Goal: Task Accomplishment & Management: Manage account settings

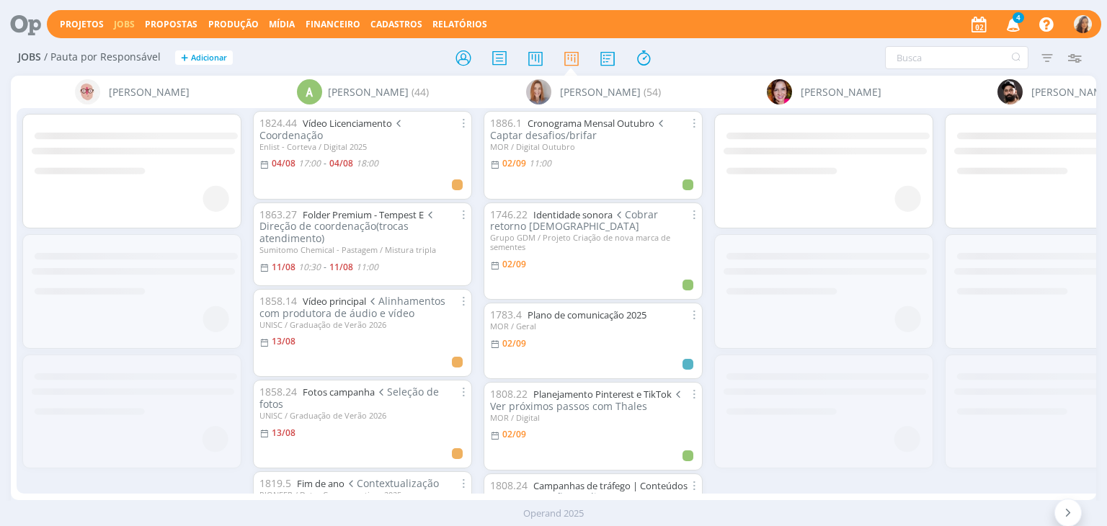
click at [1018, 18] on span "4" at bounding box center [1018, 17] width 12 height 11
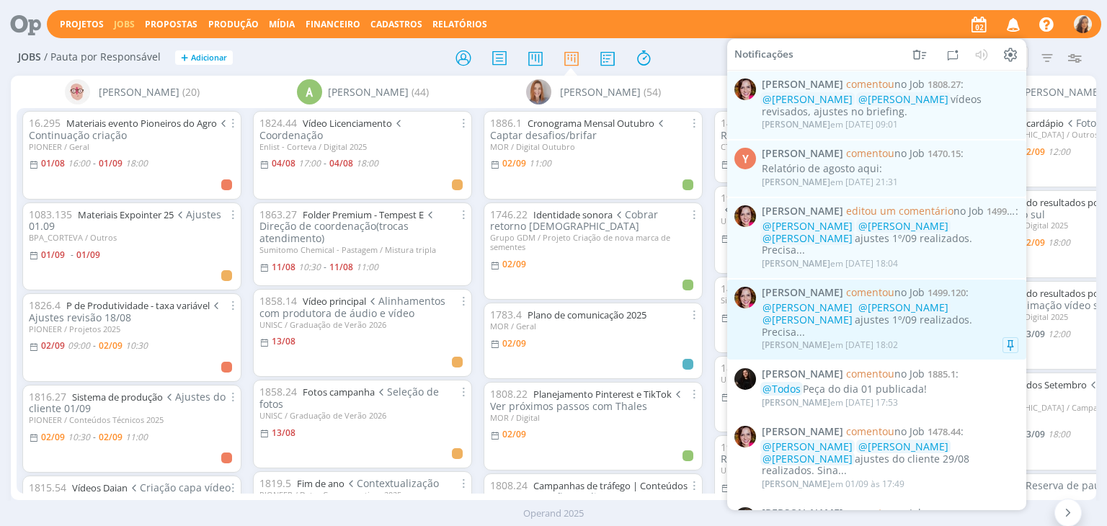
click at [852, 313] on span "@[PERSON_NAME]" at bounding box center [807, 320] width 90 height 14
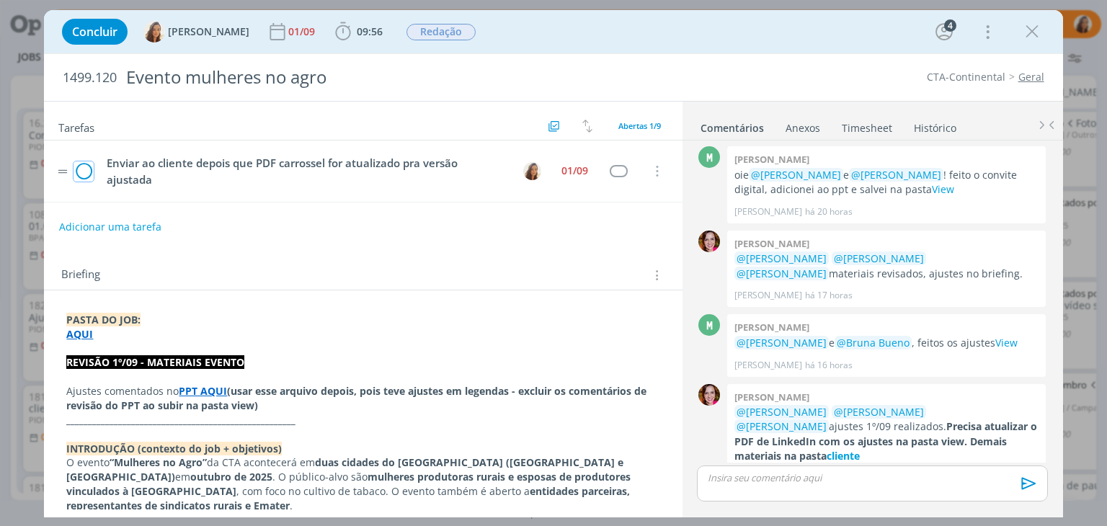
click at [78, 177] on icon "dialog" at bounding box center [83, 172] width 20 height 22
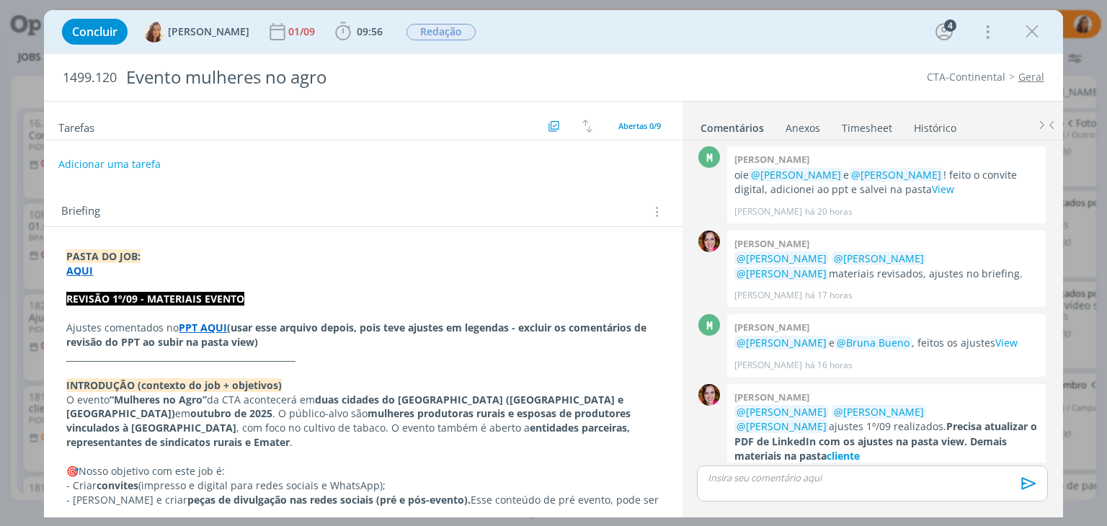
click at [123, 159] on button "Adicionar uma tarefa" at bounding box center [109, 164] width 102 height 24
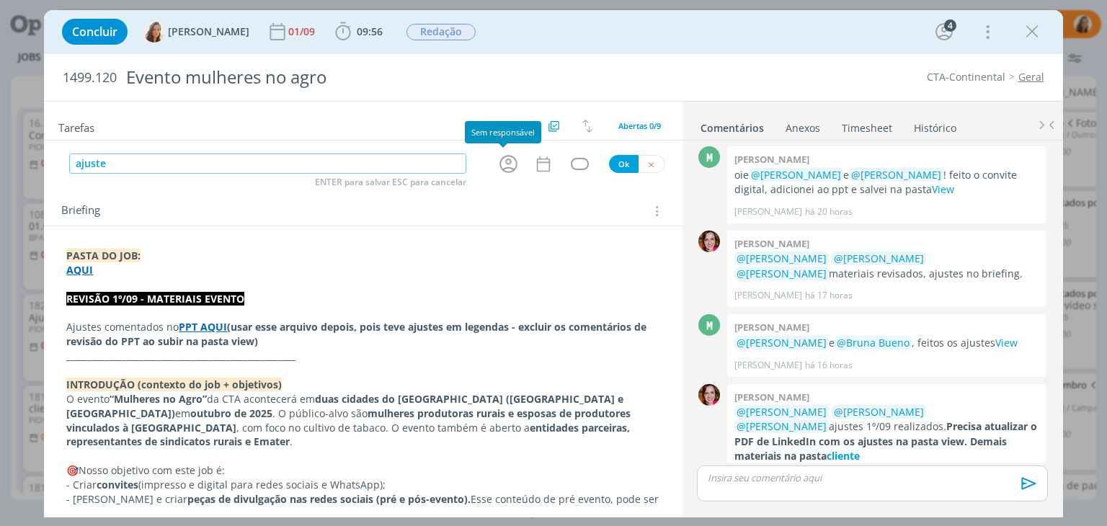
click at [506, 164] on icon "dialog" at bounding box center [508, 164] width 22 height 22
type input "ajuste"
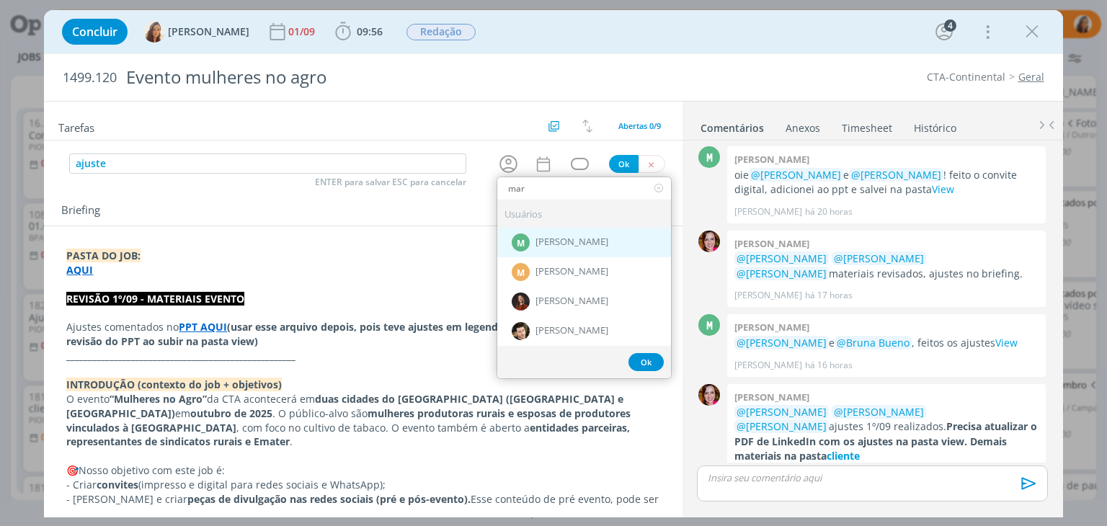
type input "mar"
click at [576, 245] on div "M Marcel Ali" at bounding box center [584, 243] width 174 height 30
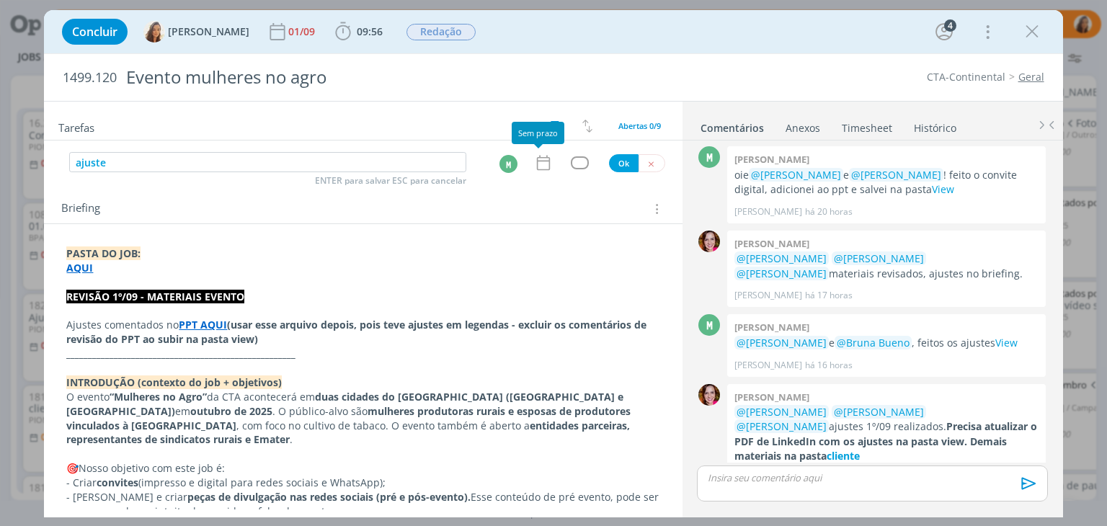
click at [537, 169] on icon "dialog" at bounding box center [542, 163] width 13 height 15
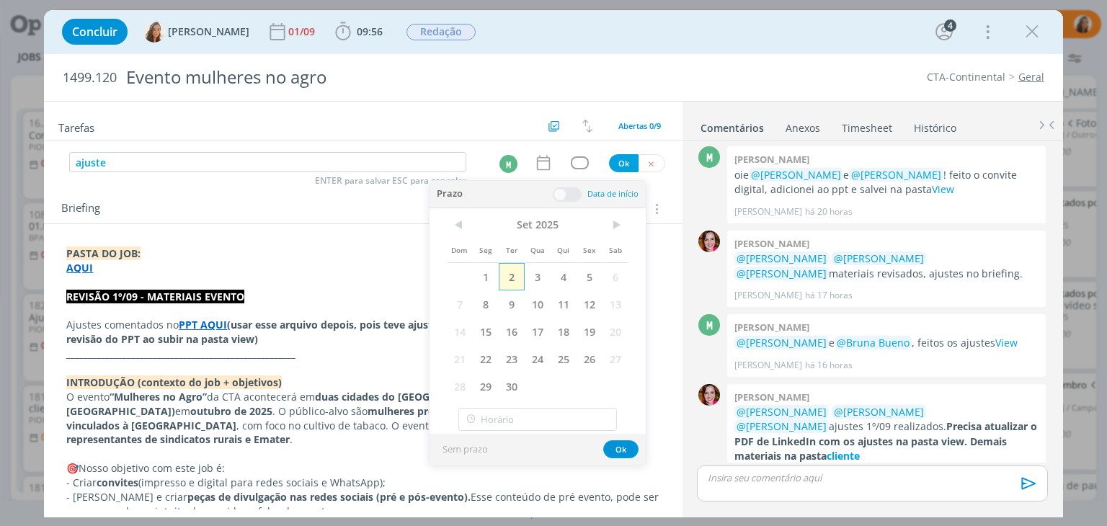
click at [510, 263] on span "2" at bounding box center [512, 276] width 26 height 27
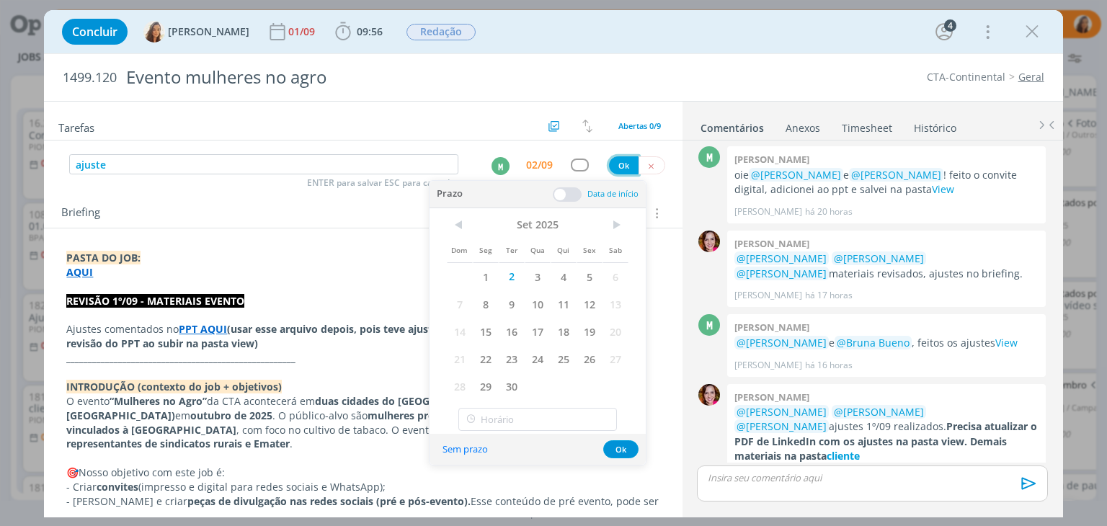
click at [611, 159] on button "Ok" at bounding box center [624, 165] width 30 height 18
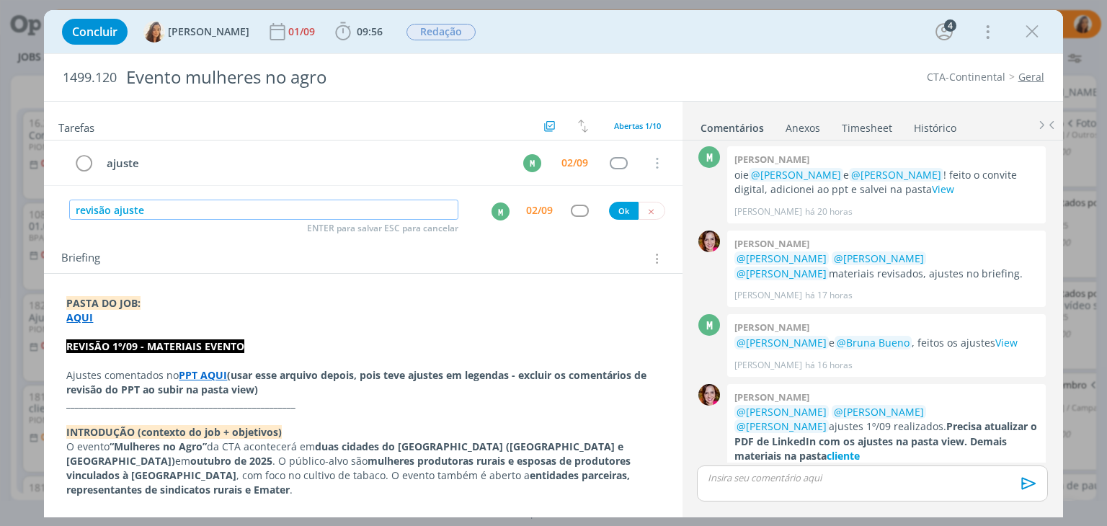
click at [499, 214] on div "M" at bounding box center [500, 211] width 18 height 18
type input "revisão ajuste"
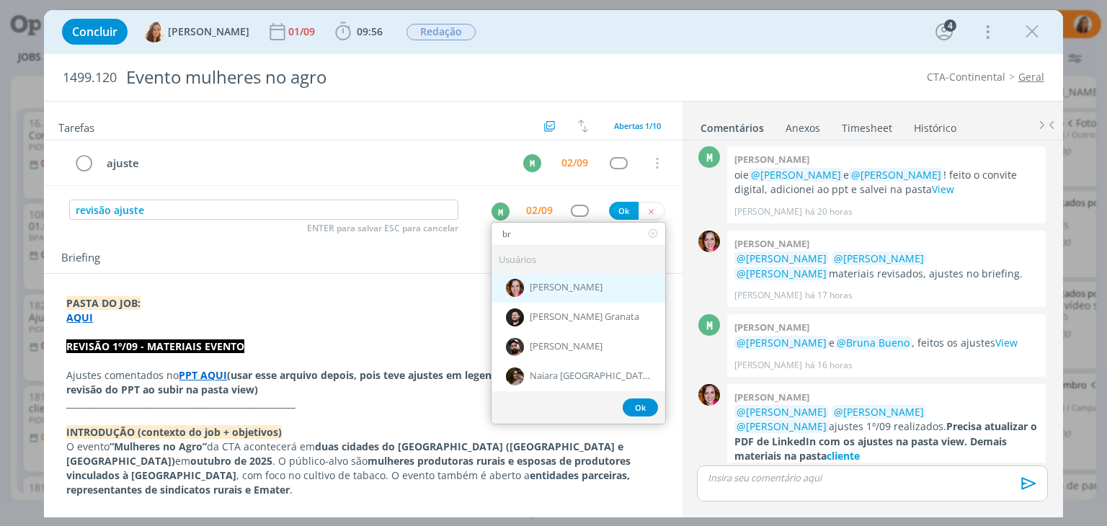
type input "br"
click at [556, 285] on span "[PERSON_NAME]" at bounding box center [566, 288] width 73 height 12
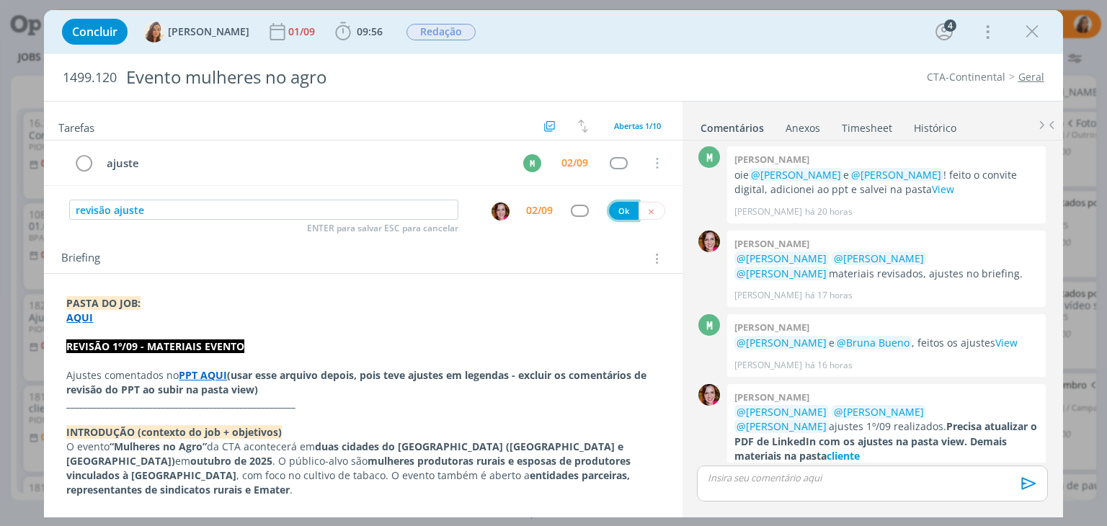
click at [620, 209] on button "Ok" at bounding box center [624, 211] width 30 height 18
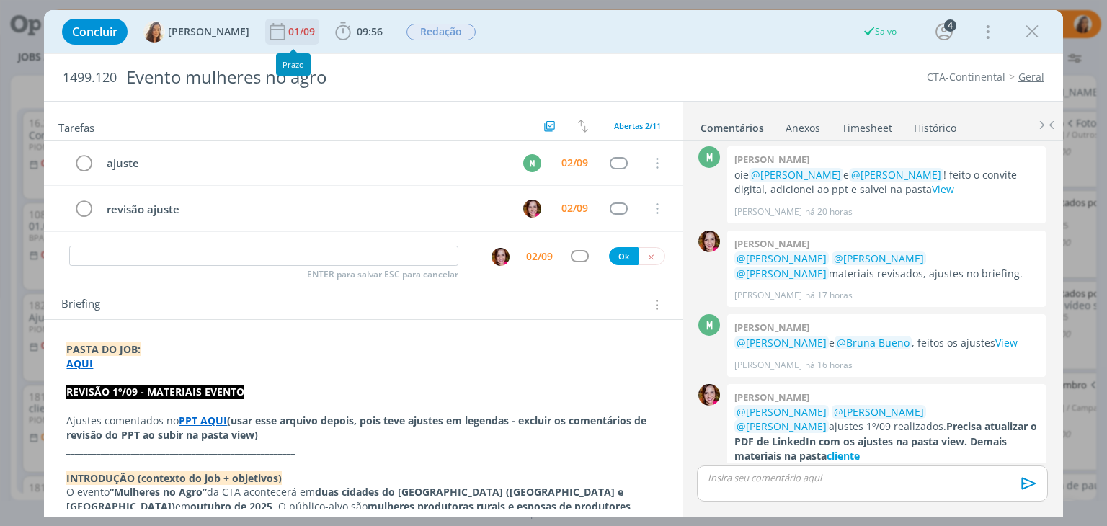
click at [288, 37] on div "01/09" at bounding box center [303, 32] width 30 height 10
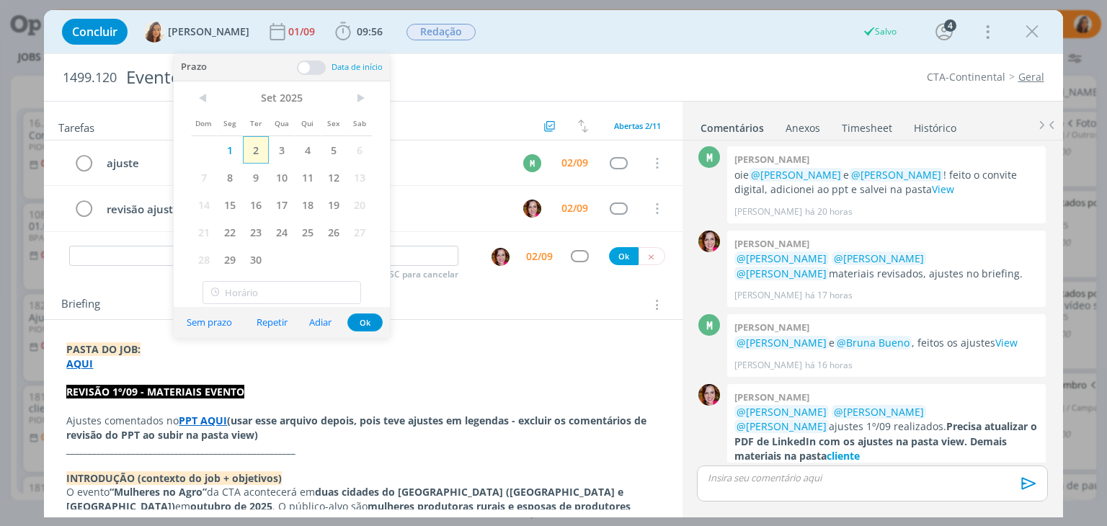
click at [265, 151] on span "2" at bounding box center [256, 149] width 26 height 27
click at [1030, 27] on icon "dialog" at bounding box center [1032, 32] width 22 height 22
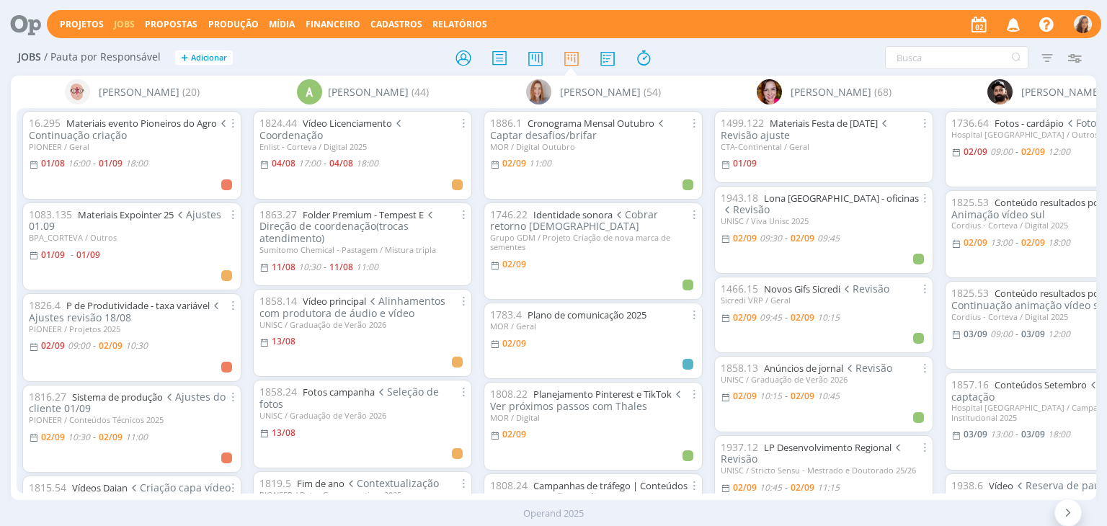
click at [1019, 26] on icon "button" at bounding box center [1013, 24] width 25 height 24
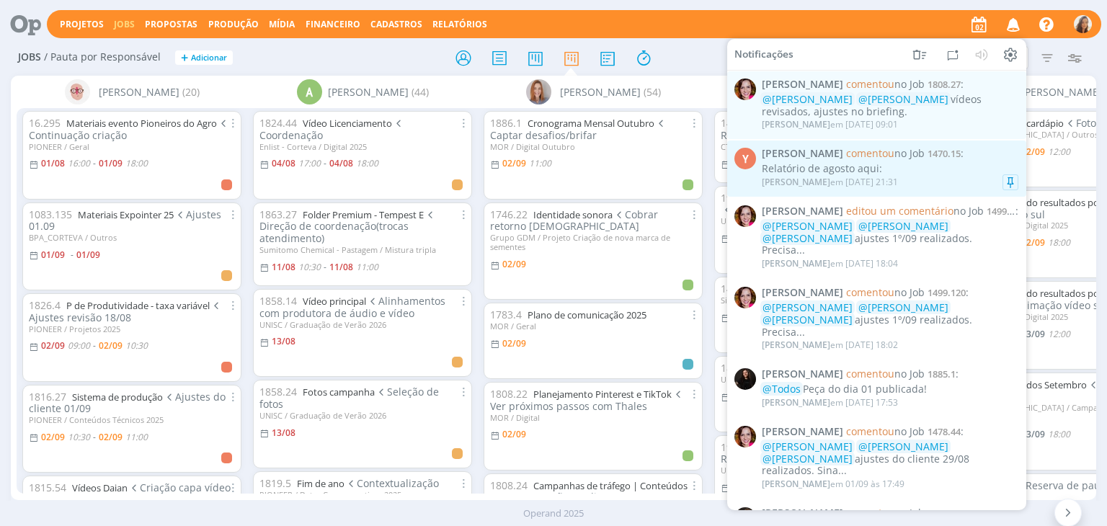
click at [952, 167] on div "Relatório de agosto aqui:" at bounding box center [890, 169] width 256 height 12
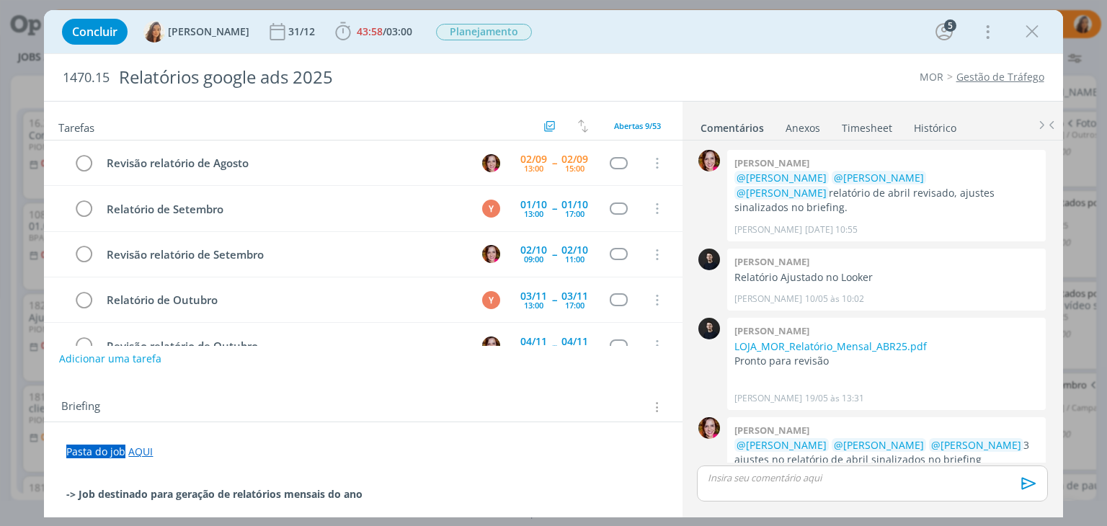
scroll to position [1378, 0]
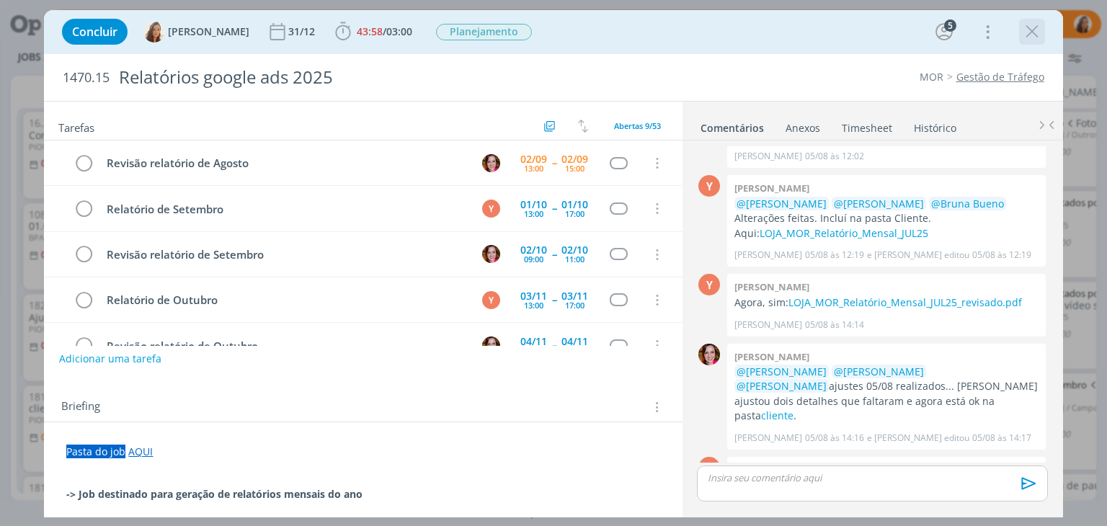
click at [1030, 35] on icon "dialog" at bounding box center [1032, 32] width 22 height 22
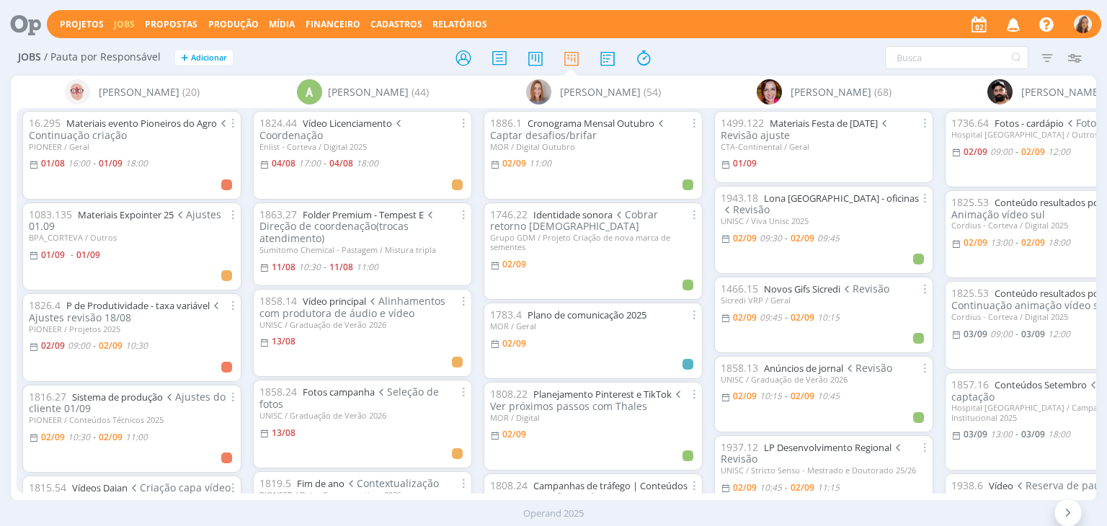
click at [1016, 29] on icon "button" at bounding box center [1013, 24] width 25 height 24
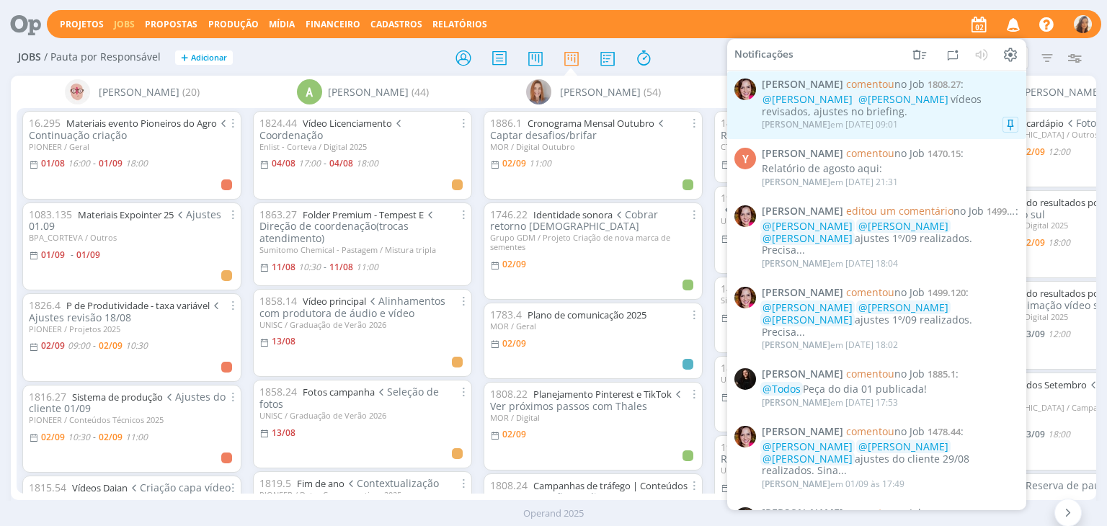
click at [968, 105] on div "@Amanda Oliveira @Vanessa Feron vídeos revisados, ajustes no briefing." at bounding box center [890, 106] width 256 height 24
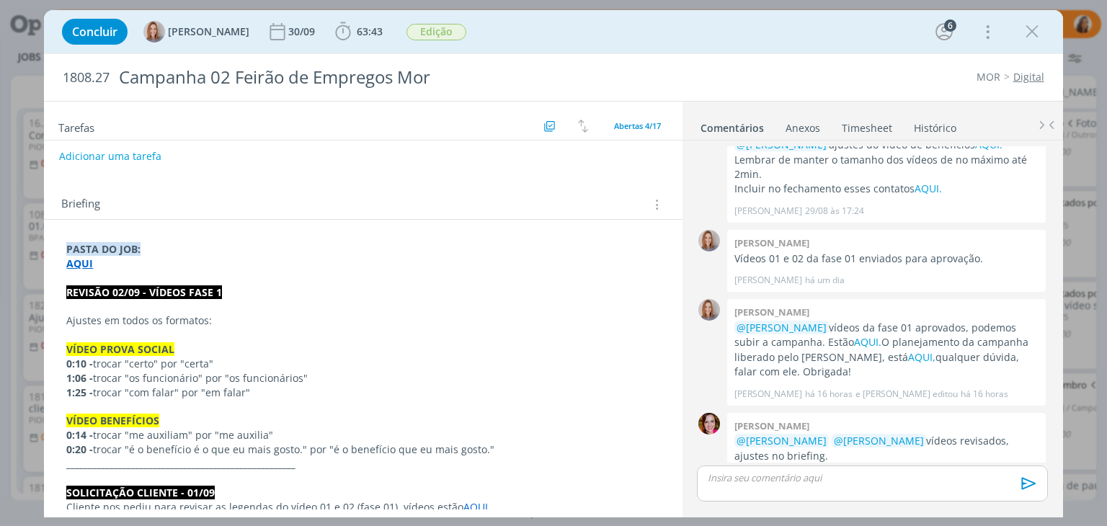
scroll to position [216, 0]
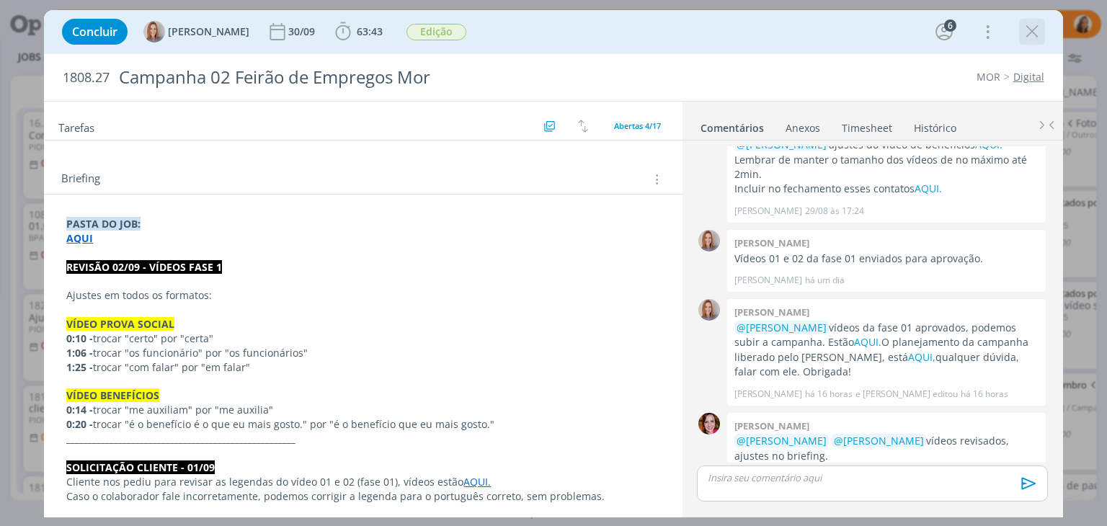
click at [1034, 27] on icon "dialog" at bounding box center [1032, 32] width 22 height 22
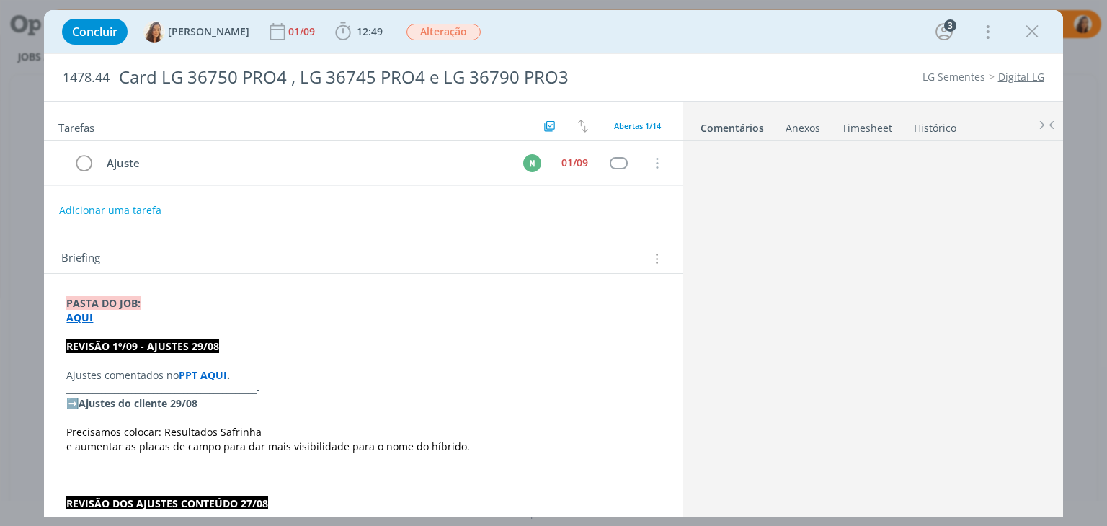
scroll to position [955, 0]
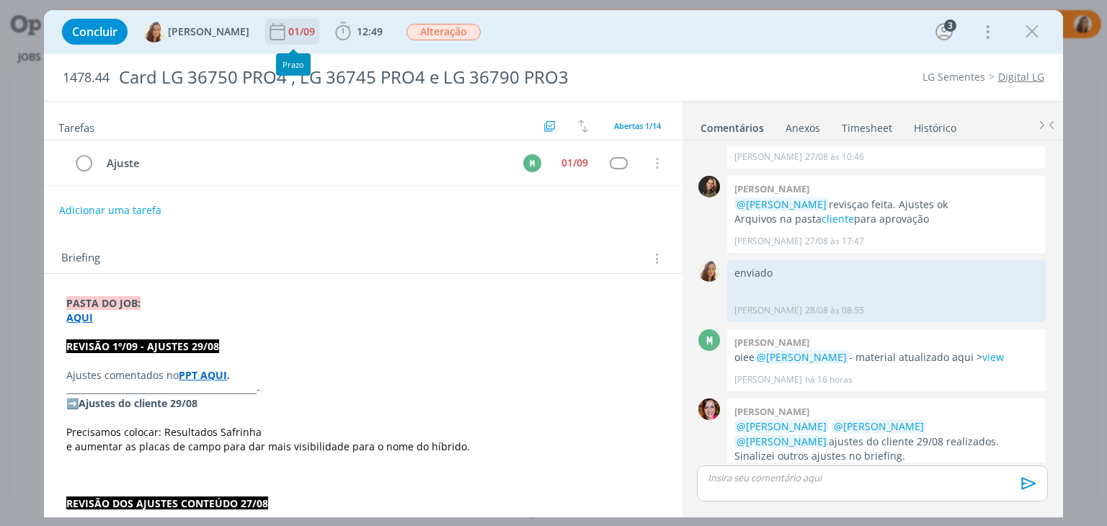
click at [300, 27] on div "01/09" at bounding box center [303, 32] width 30 height 10
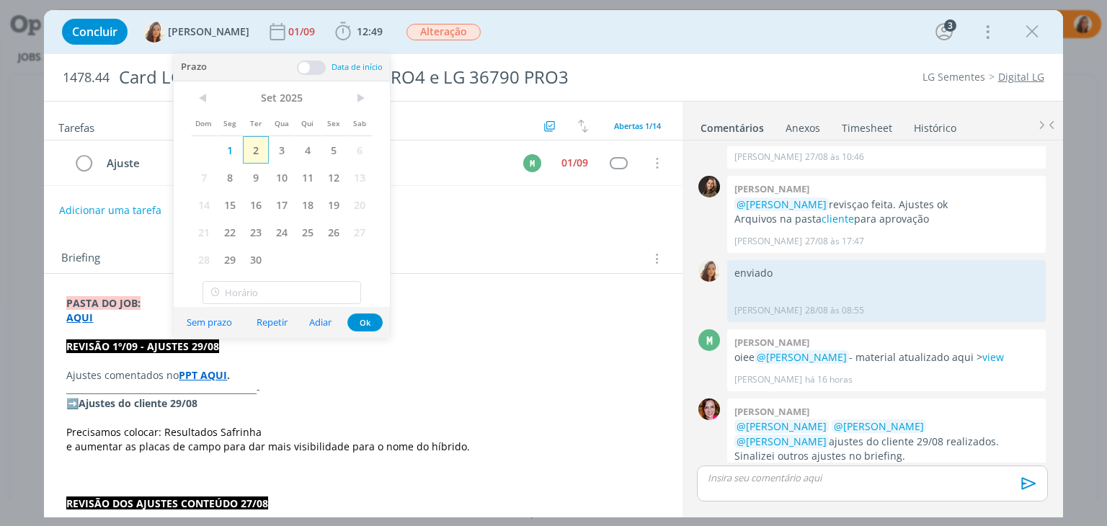
click at [259, 148] on span "2" at bounding box center [256, 149] width 26 height 27
click at [562, 167] on div "01/09" at bounding box center [574, 163] width 27 height 10
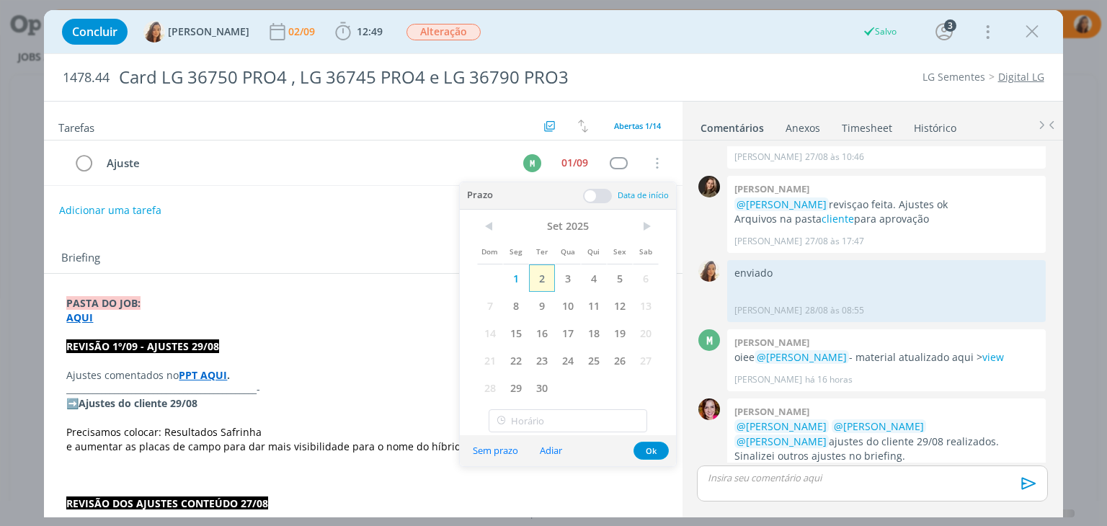
click at [542, 277] on span "2" at bounding box center [542, 277] width 26 height 27
click at [334, 235] on div "Briefing Briefings Predefinidos Versões do Briefing Ver Briefing do Projeto" at bounding box center [363, 254] width 638 height 39
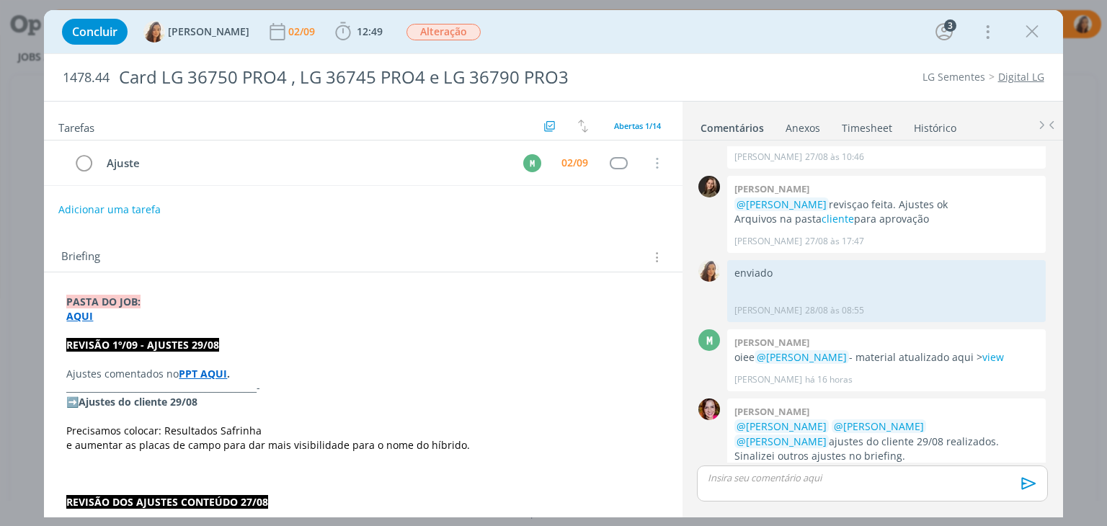
click at [97, 205] on button "Adicionar uma tarefa" at bounding box center [109, 209] width 102 height 24
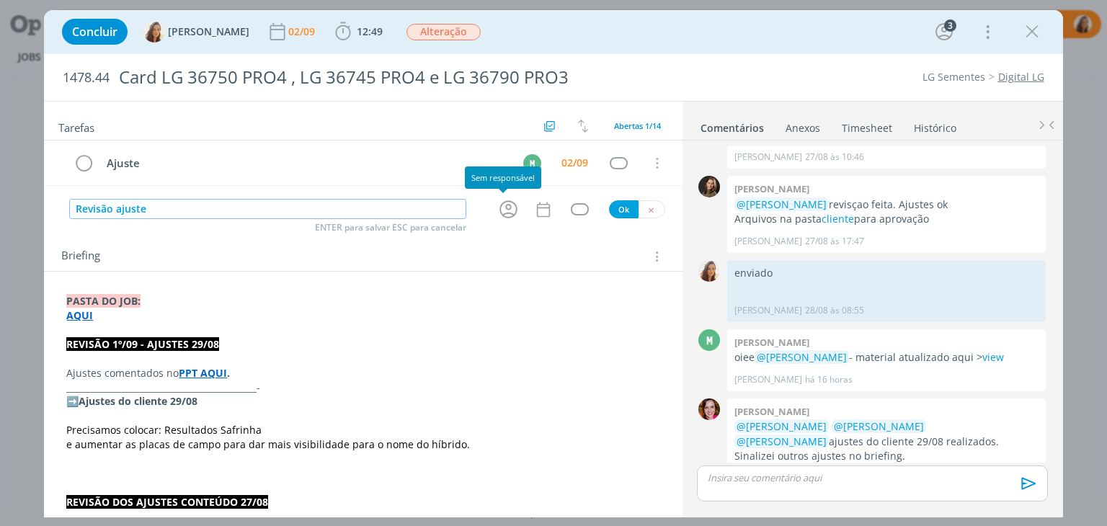
click at [507, 209] on icon "dialog" at bounding box center [508, 209] width 22 height 22
type input "Revisão ajuste"
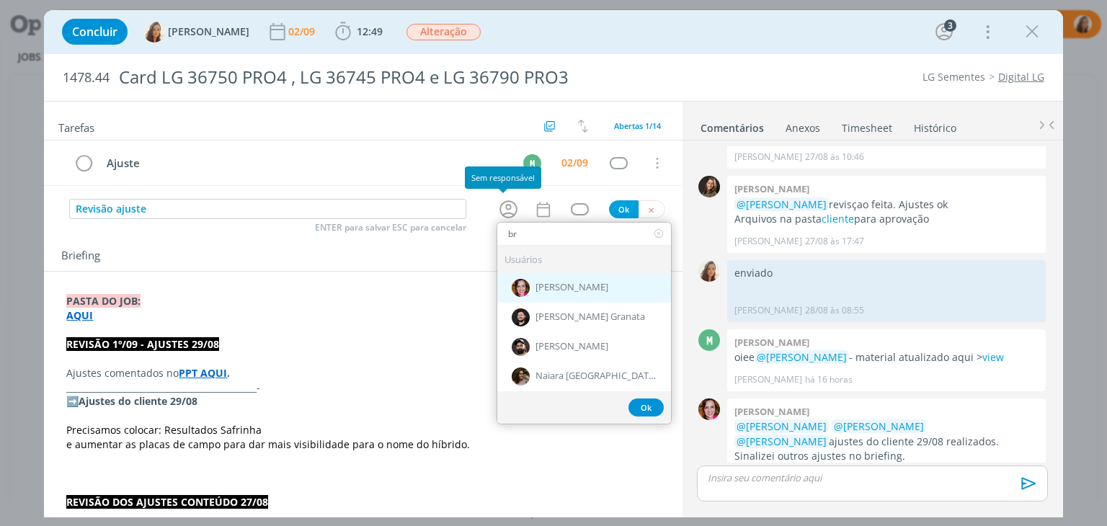
type input "br"
click at [550, 277] on div "[PERSON_NAME]" at bounding box center [584, 288] width 174 height 30
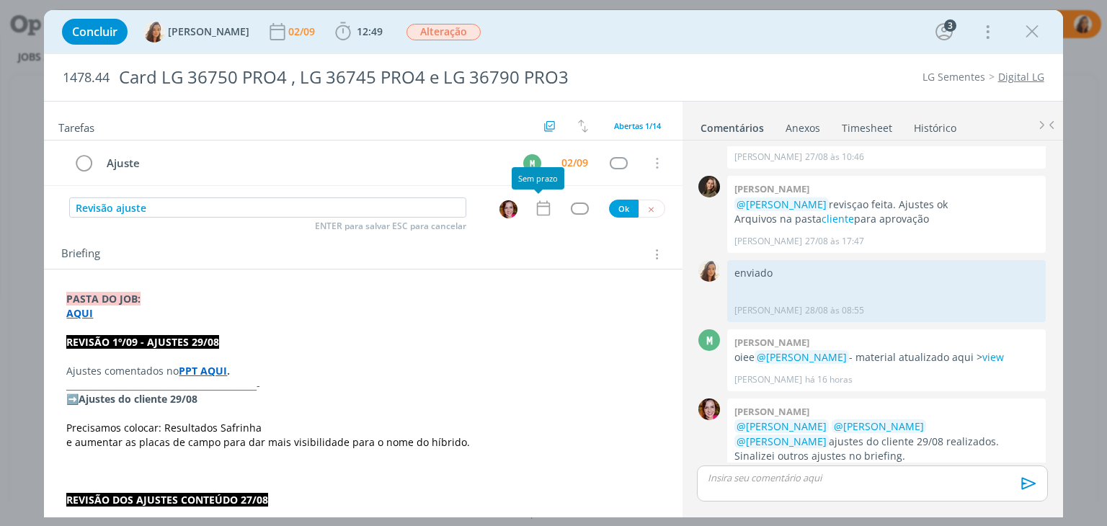
click at [534, 208] on icon "dialog" at bounding box center [543, 208] width 19 height 19
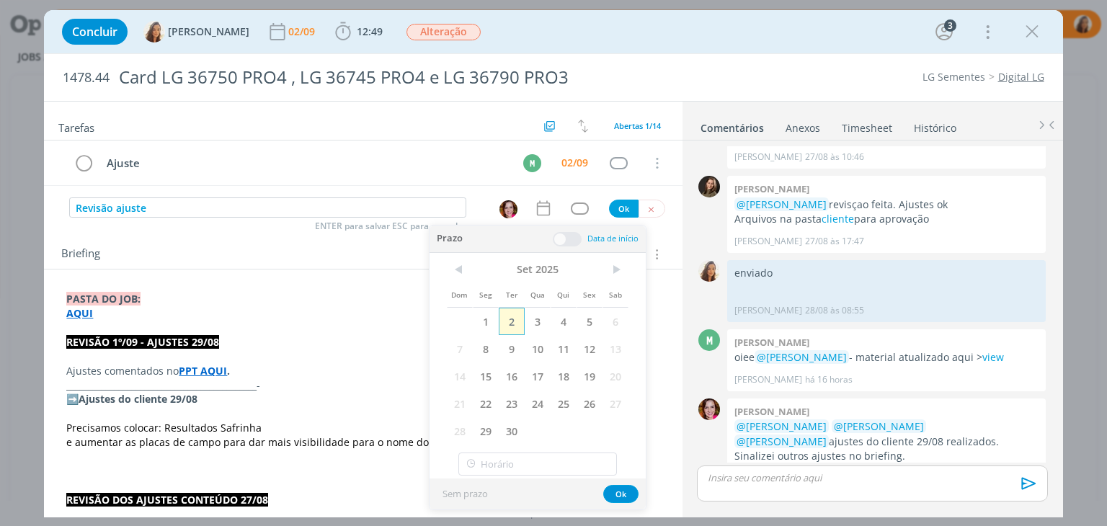
click at [509, 318] on span "2" at bounding box center [512, 321] width 26 height 27
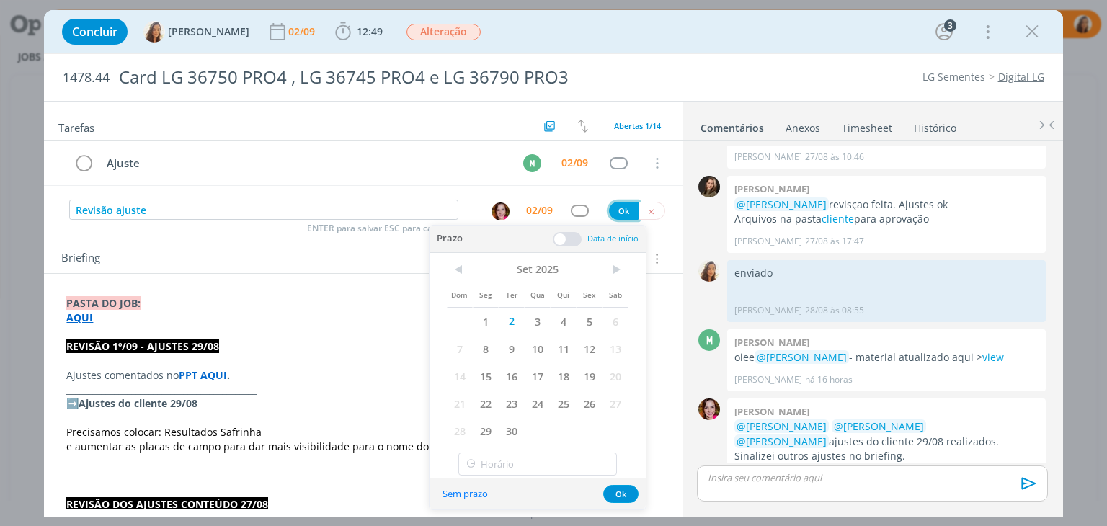
click at [620, 202] on button "Ok" at bounding box center [624, 211] width 30 height 18
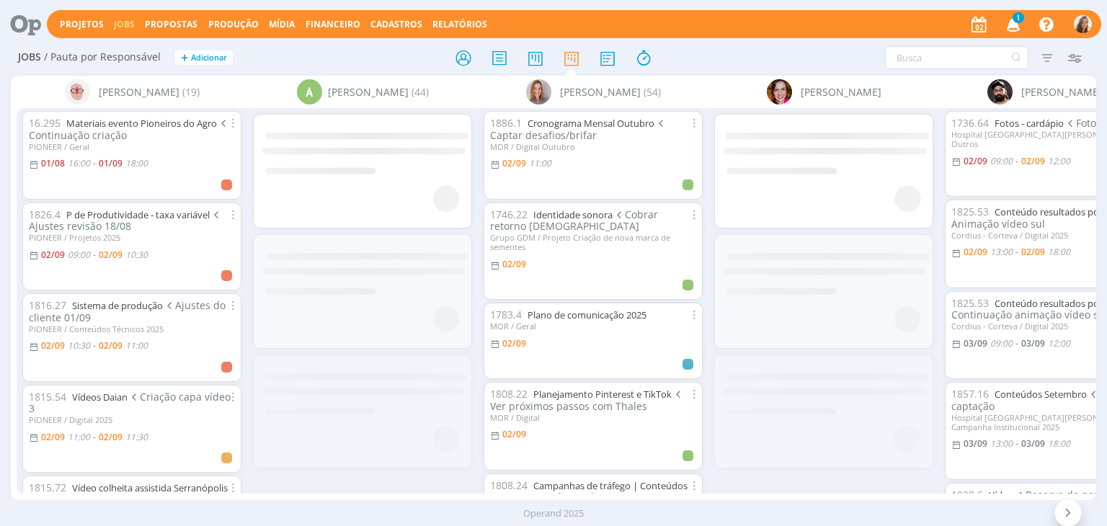
click at [1022, 18] on span "1" at bounding box center [1018, 17] width 12 height 11
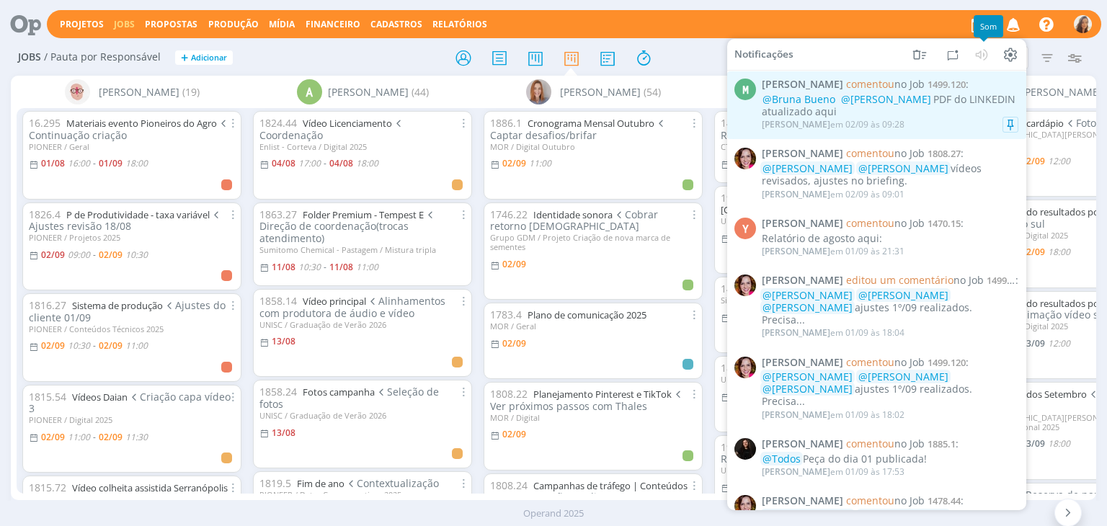
click at [970, 103] on div "@[PERSON_NAME] @[PERSON_NAME] PDF do LINKEDIN atualizado aqui" at bounding box center [890, 106] width 256 height 24
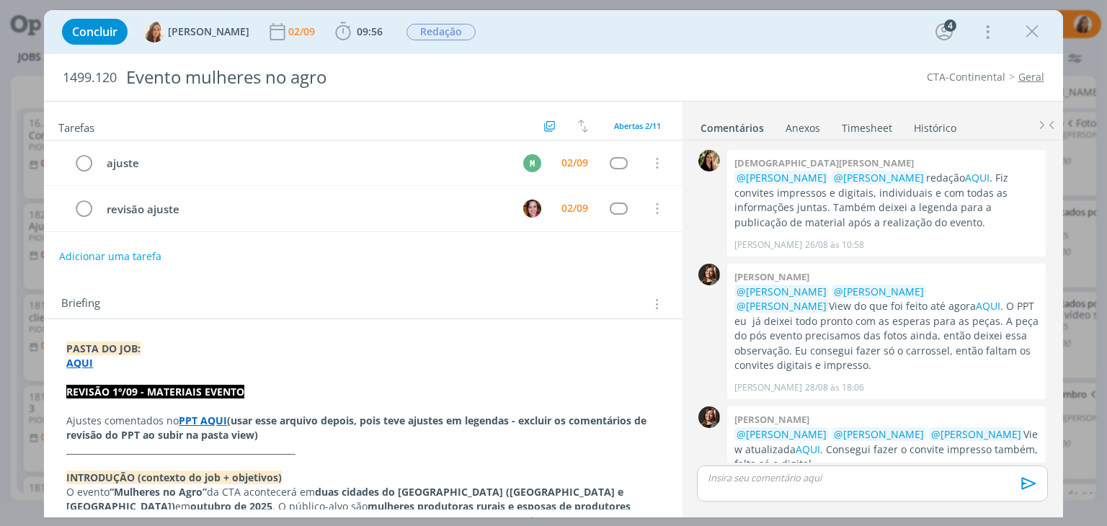
scroll to position [444, 0]
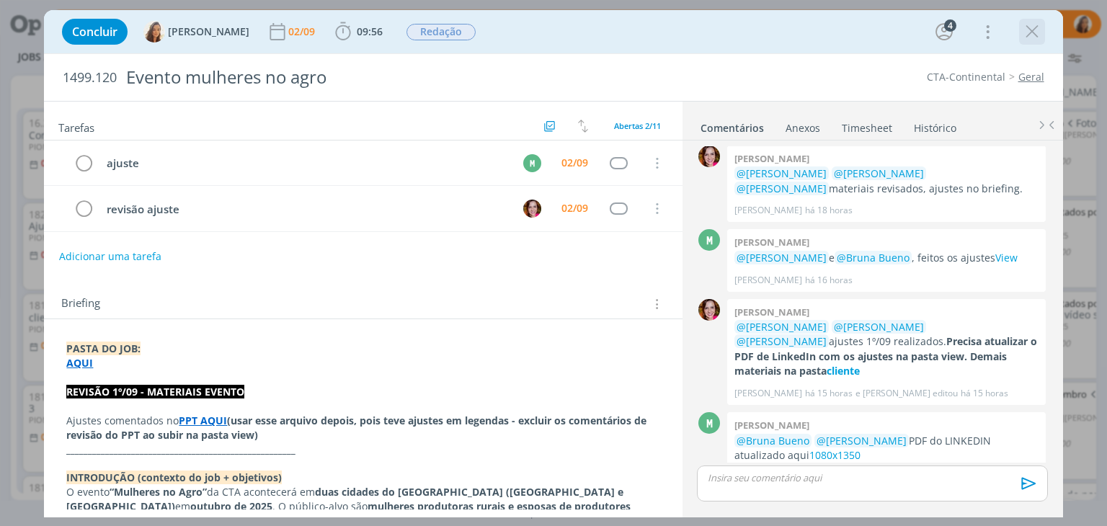
click at [1029, 24] on icon "dialog" at bounding box center [1032, 32] width 22 height 22
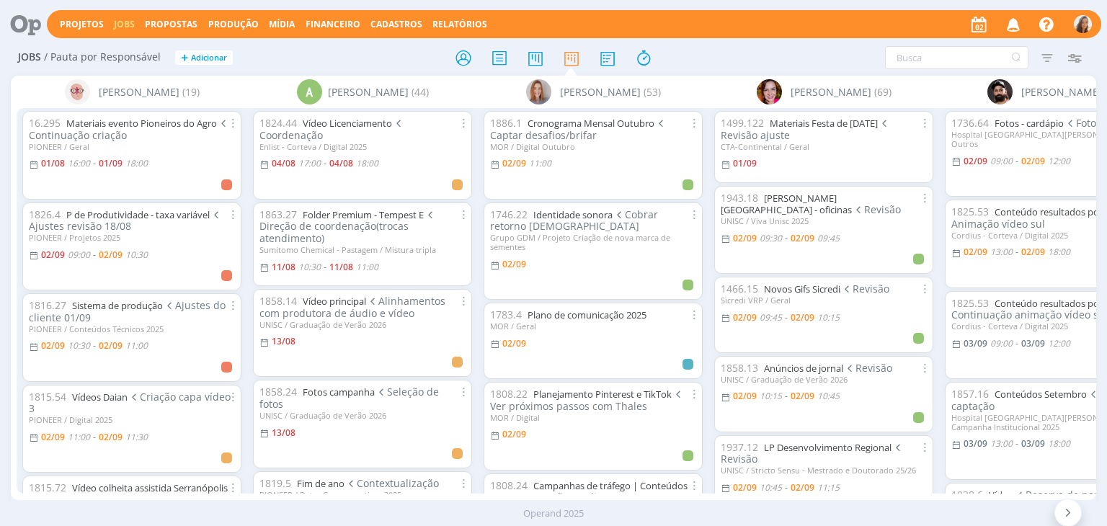
click at [35, 27] on icon at bounding box center [21, 24] width 30 height 28
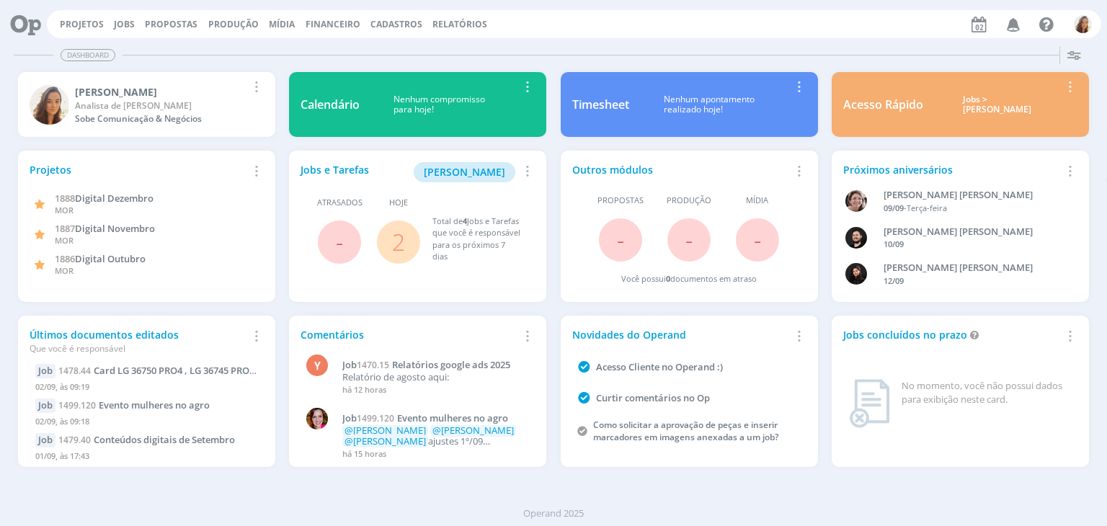
click at [104, 23] on button "Projetos" at bounding box center [81, 25] width 53 height 12
click at [115, 20] on link "Jobs" at bounding box center [124, 24] width 21 height 12
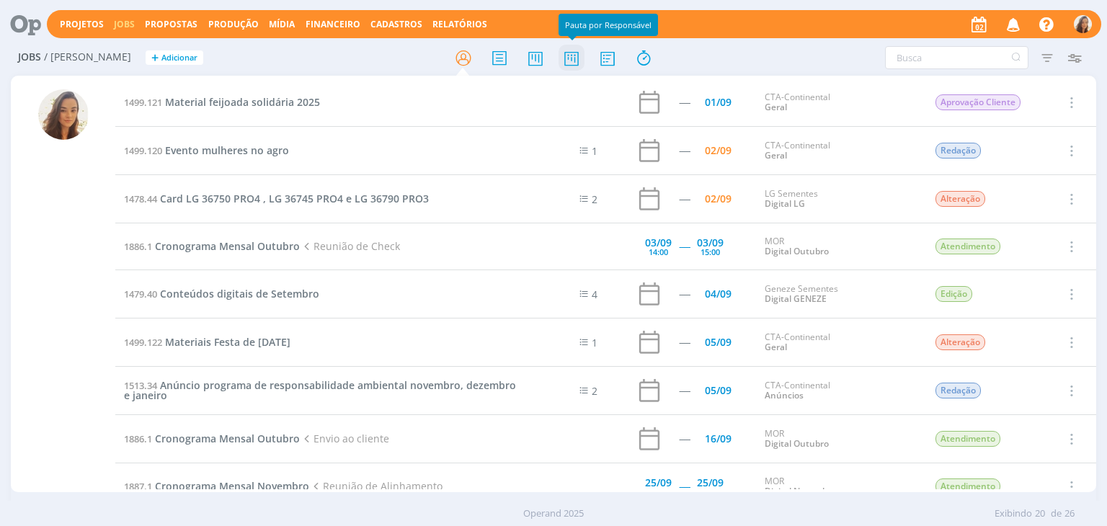
click at [571, 54] on icon at bounding box center [571, 58] width 26 height 28
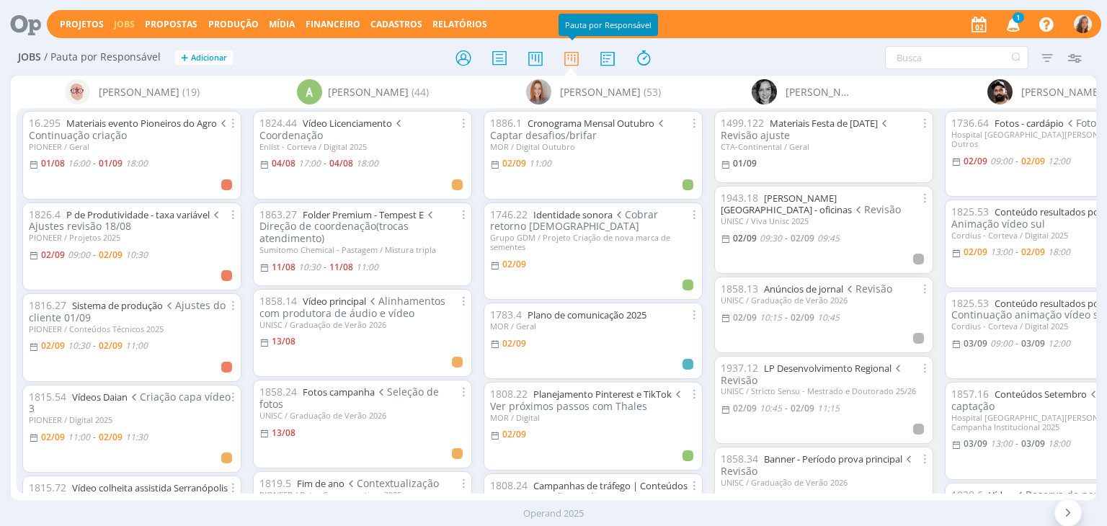
click at [1017, 18] on span "1" at bounding box center [1018, 17] width 12 height 11
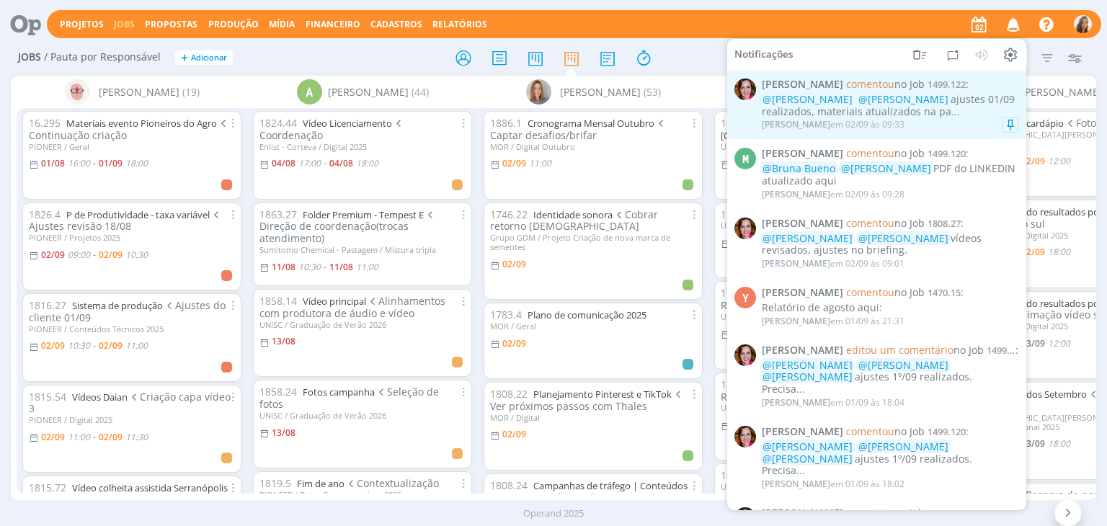
click at [986, 104] on div "@Vanessa Feron @Amanda Oliveira ajustes 01/09 realizados, materiais atualizados…" at bounding box center [890, 106] width 256 height 24
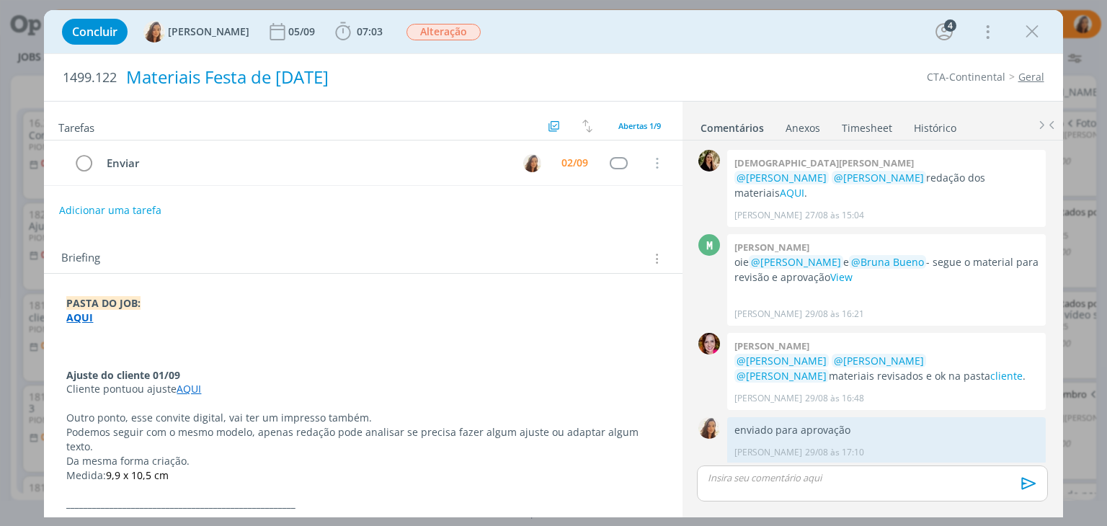
scroll to position [256, 0]
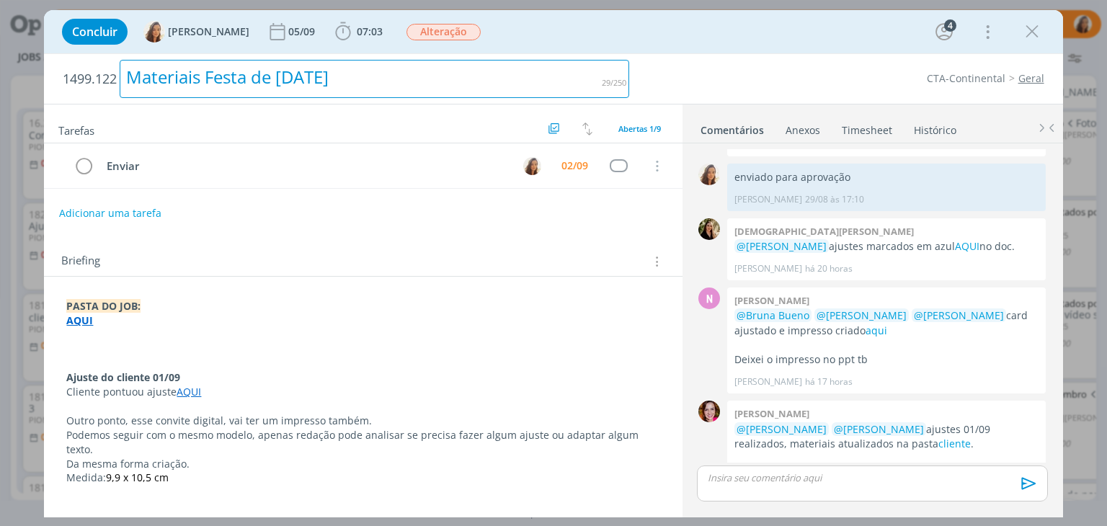
click at [291, 77] on div "Materiais Festa de [DATE]" at bounding box center [374, 79] width 509 height 38
copy div "Materiais Festa de Natal 2025"
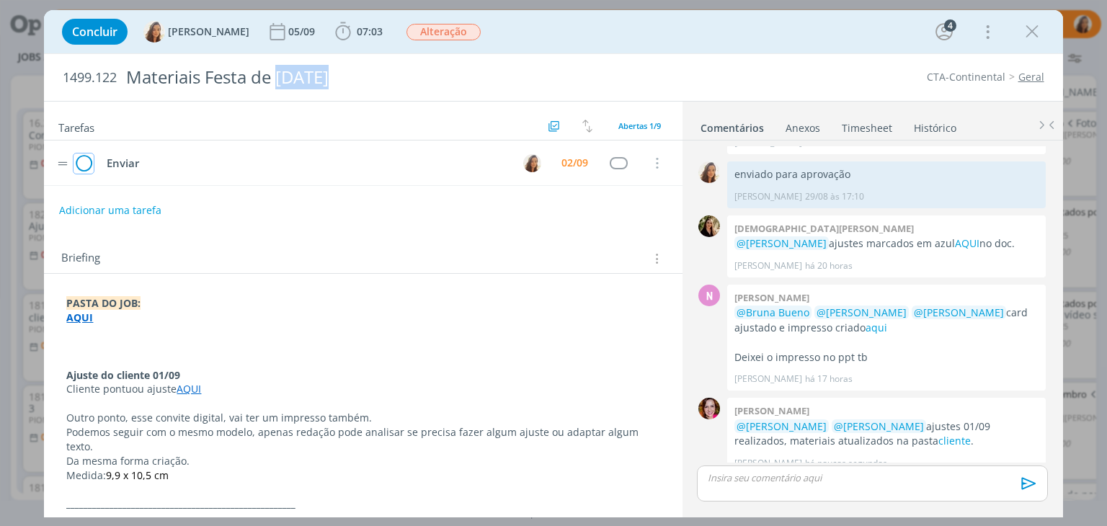
click at [86, 164] on icon "dialog" at bounding box center [83, 164] width 20 height 22
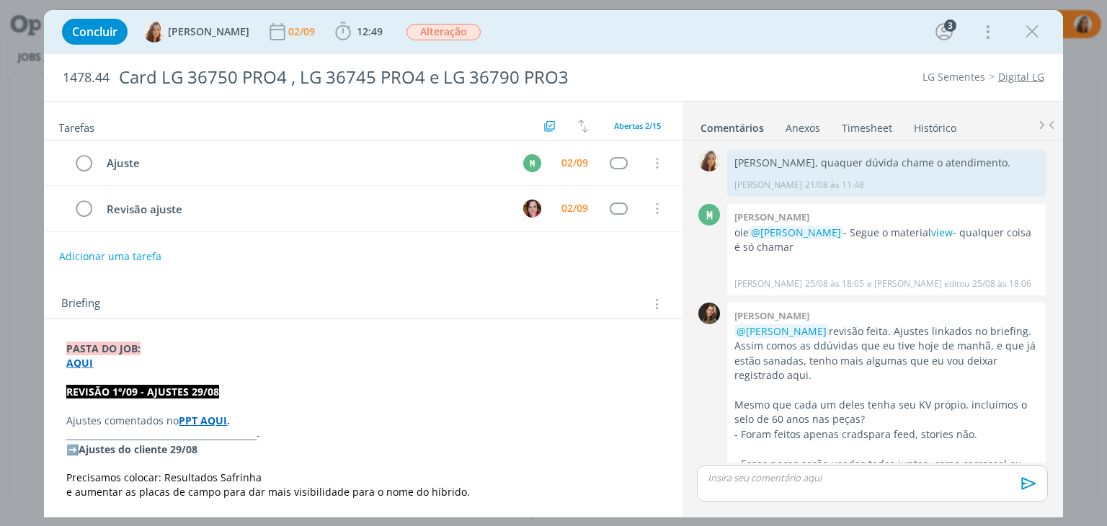
scroll to position [955, 0]
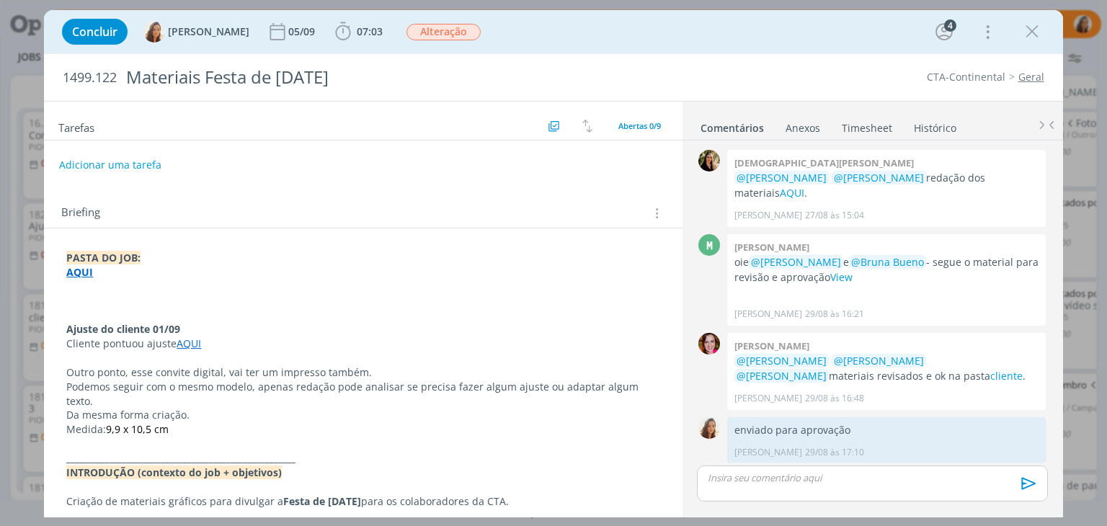
scroll to position [256, 0]
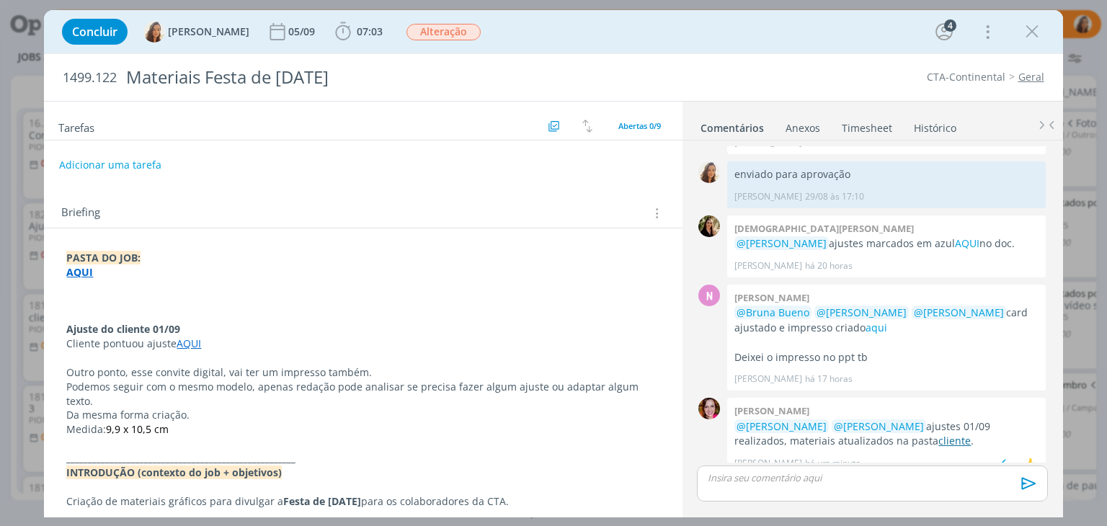
click at [938, 434] on link "cliente" at bounding box center [954, 441] width 32 height 14
click at [799, 475] on p "dialog" at bounding box center [871, 477] width 327 height 13
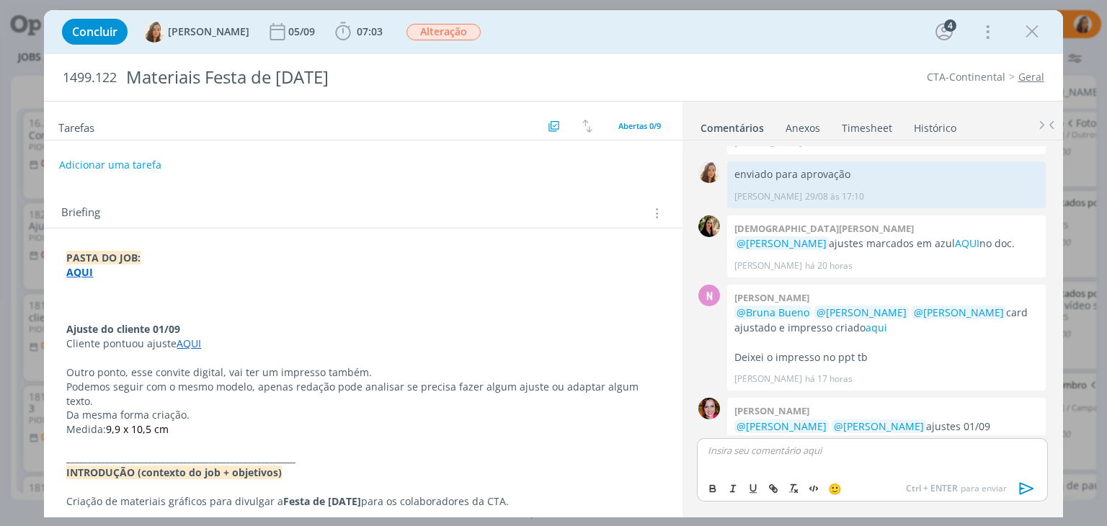
scroll to position [282, 0]
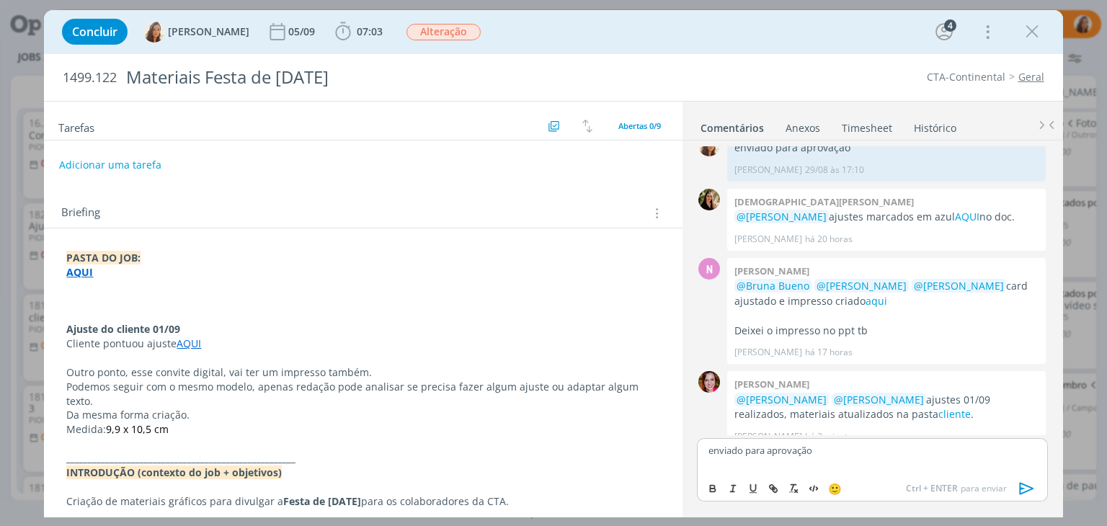
click at [1019, 488] on icon "dialog" at bounding box center [1026, 489] width 14 height 12
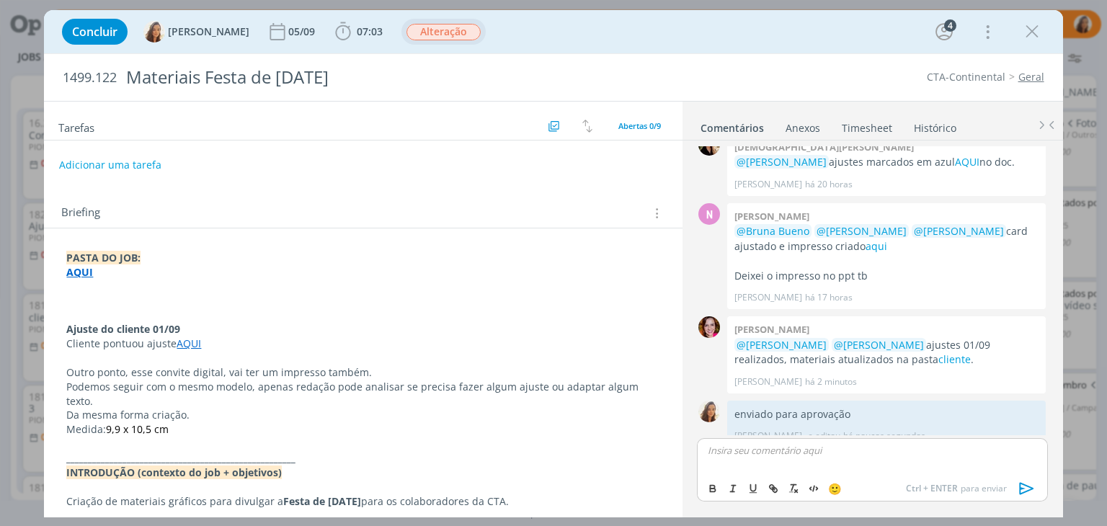
click at [460, 37] on span "Alteração" at bounding box center [443, 32] width 74 height 17
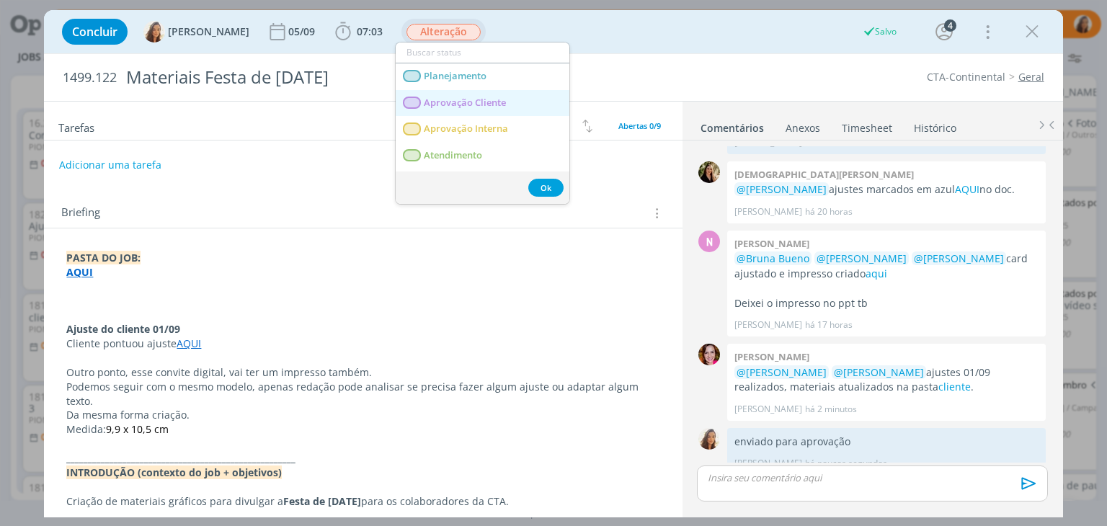
click at [484, 104] on span "Aprovação Cliente" at bounding box center [465, 103] width 82 height 12
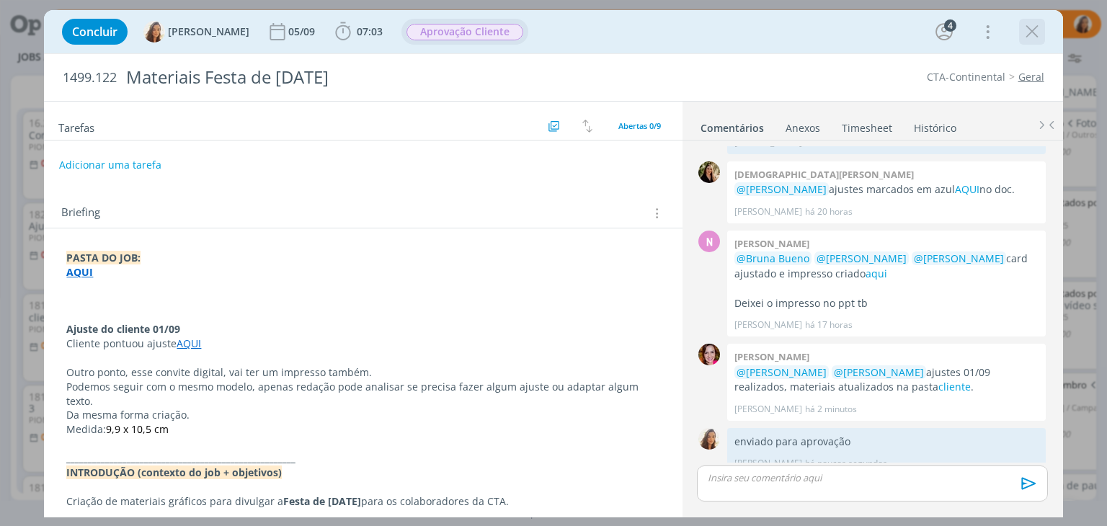
click at [1032, 36] on icon "dialog" at bounding box center [1032, 32] width 22 height 22
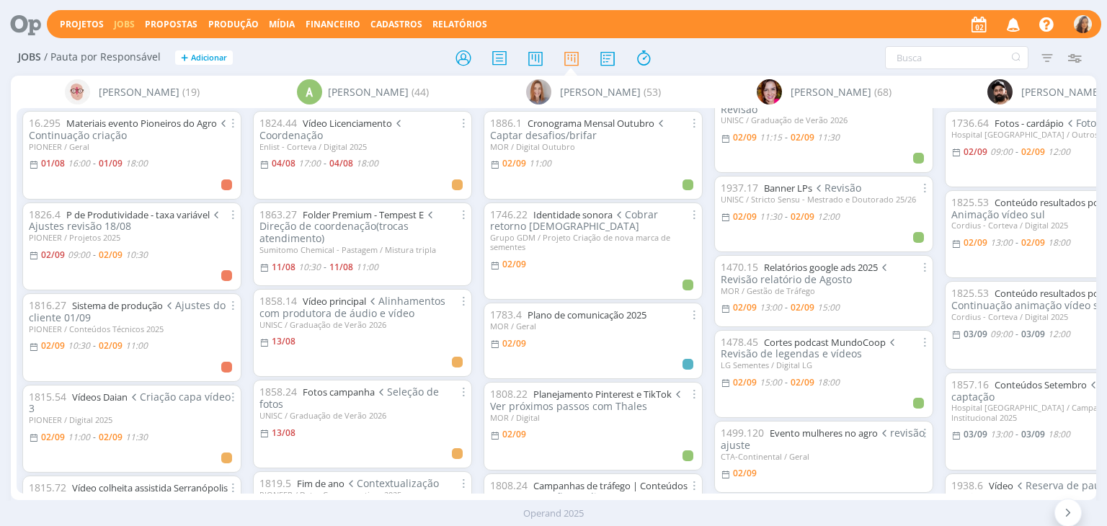
scroll to position [288, 0]
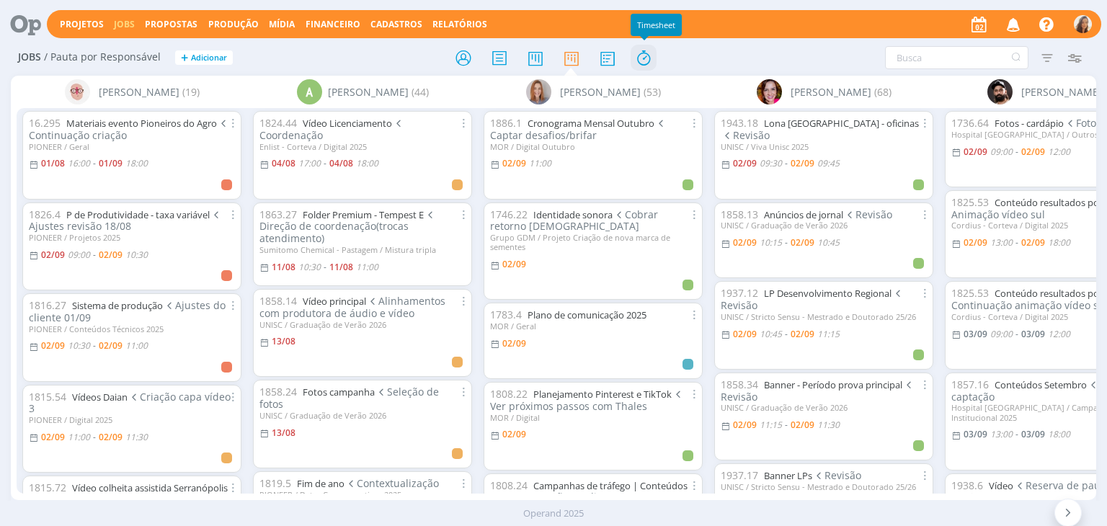
click at [638, 68] on icon at bounding box center [643, 58] width 26 height 28
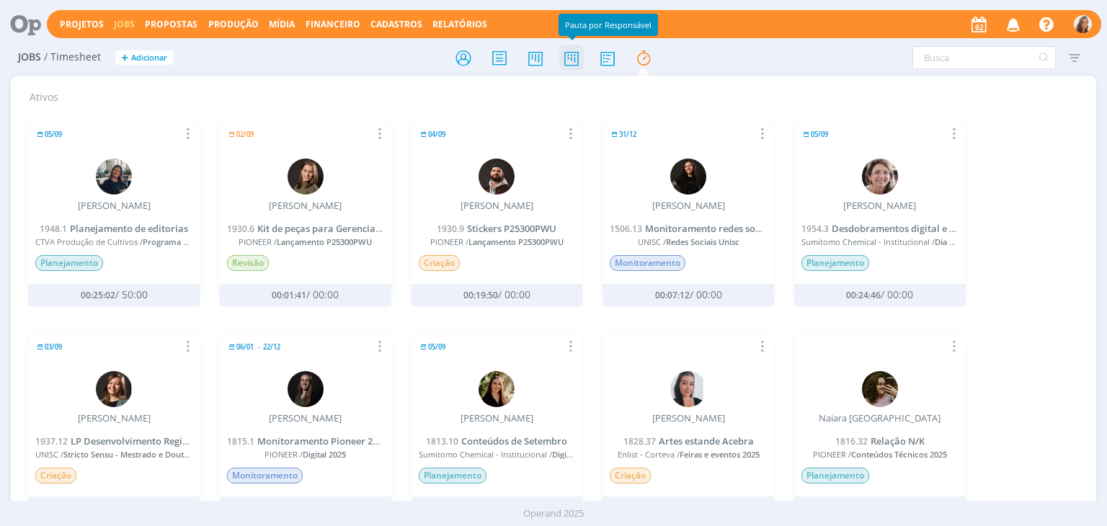
click at [565, 61] on icon at bounding box center [571, 58] width 26 height 28
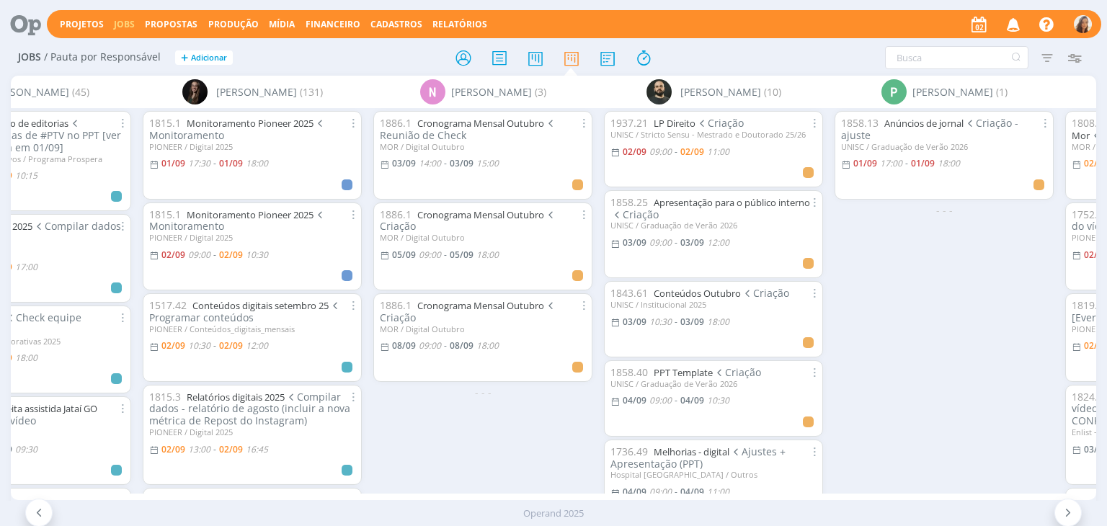
scroll to position [0, 4734]
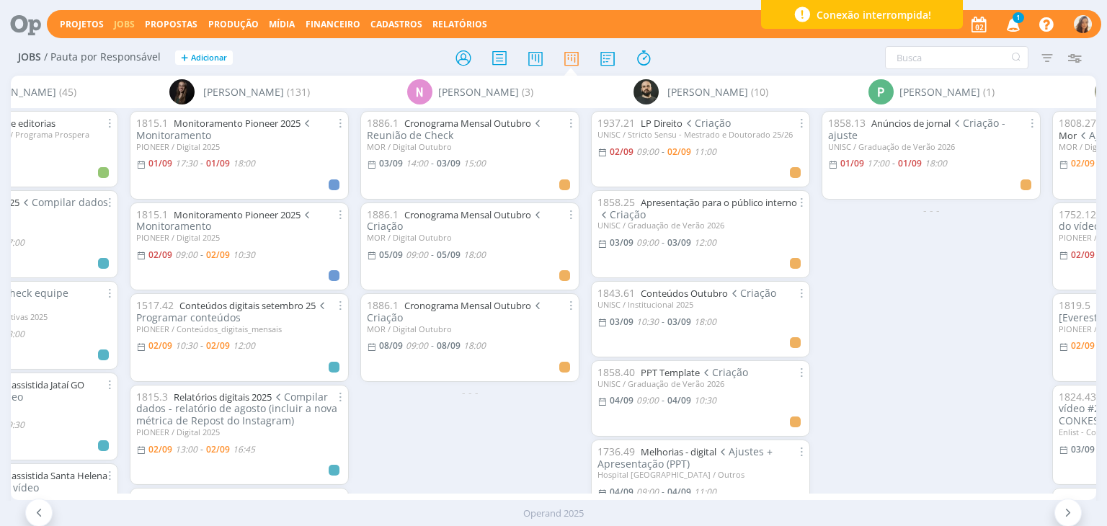
click at [1004, 27] on icon "button" at bounding box center [1013, 24] width 25 height 24
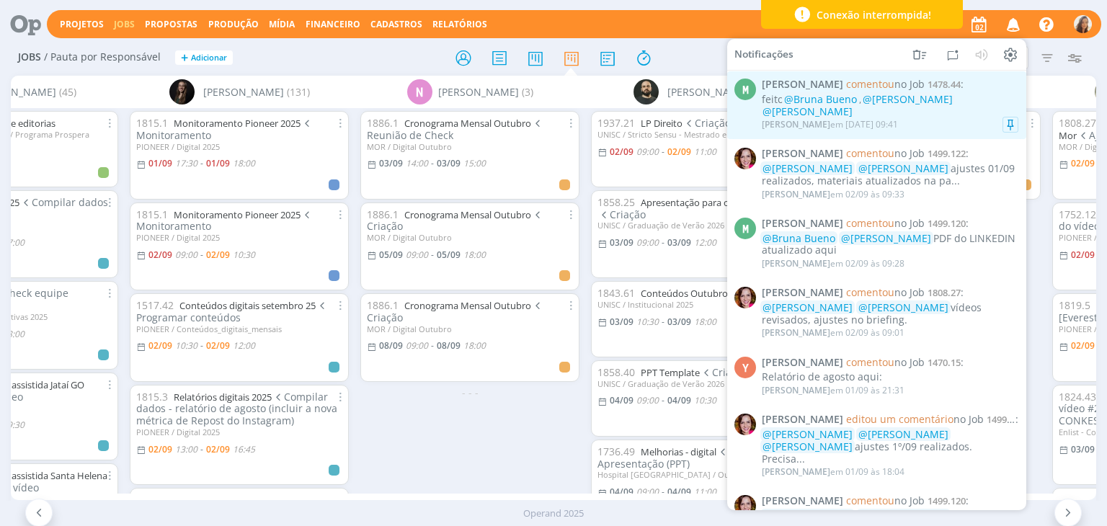
click at [932, 104] on span "@[PERSON_NAME]" at bounding box center [907, 99] width 90 height 14
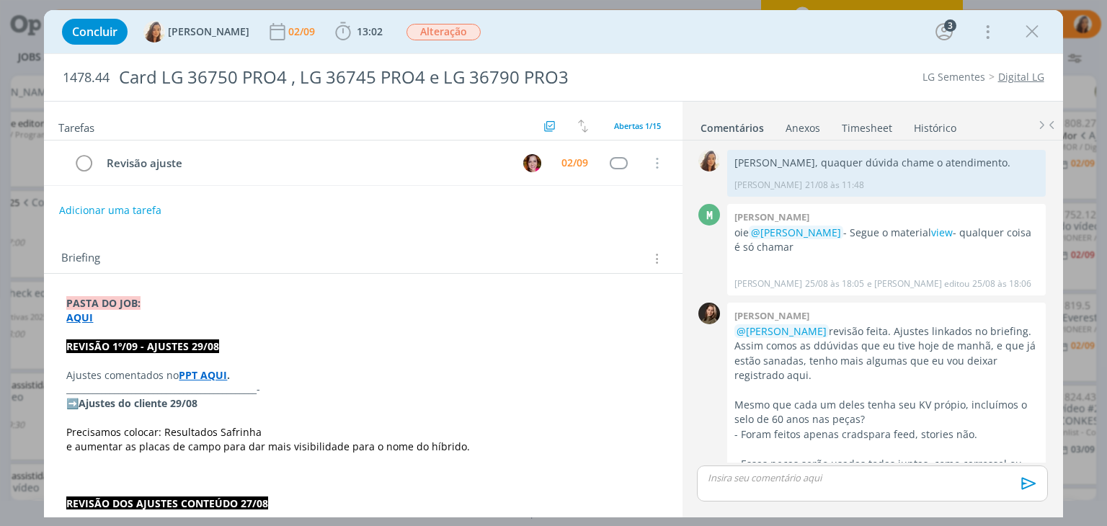
scroll to position [1039, 0]
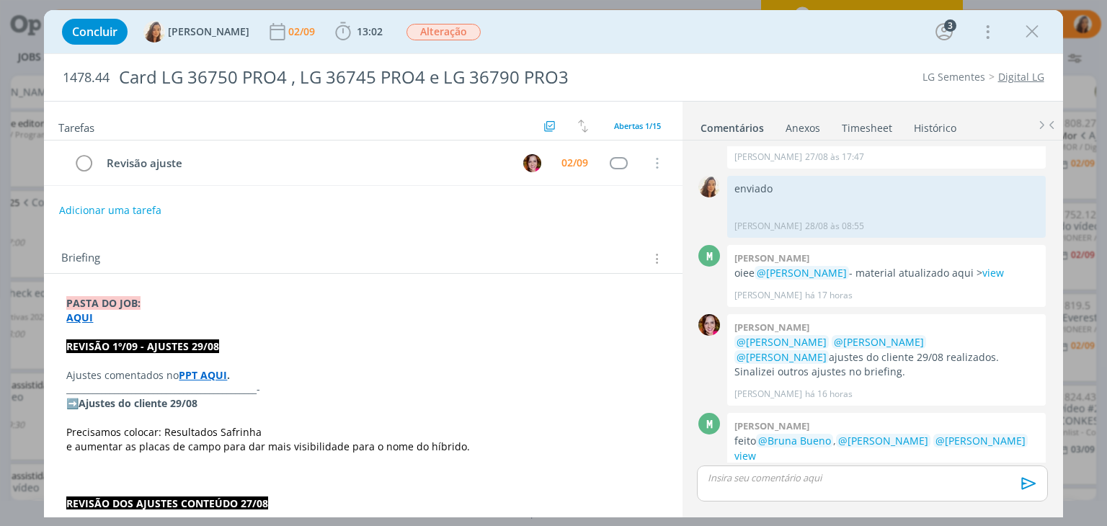
click at [86, 318] on strong "AQUI" at bounding box center [79, 318] width 27 height 14
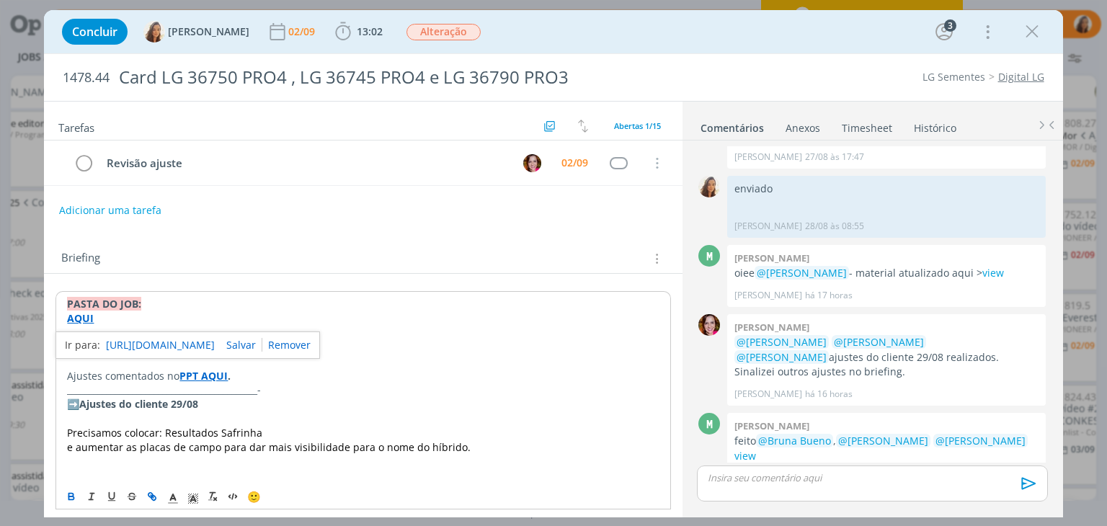
click at [136, 341] on link "https://sobeae.sharepoint.com/:f:/s/SOBEAE/Eodtex62-U1Ph_ci3_2d7q8BWhkfuwlSt5WY…" at bounding box center [160, 345] width 109 height 19
click at [1029, 28] on icon "dialog" at bounding box center [1032, 32] width 22 height 22
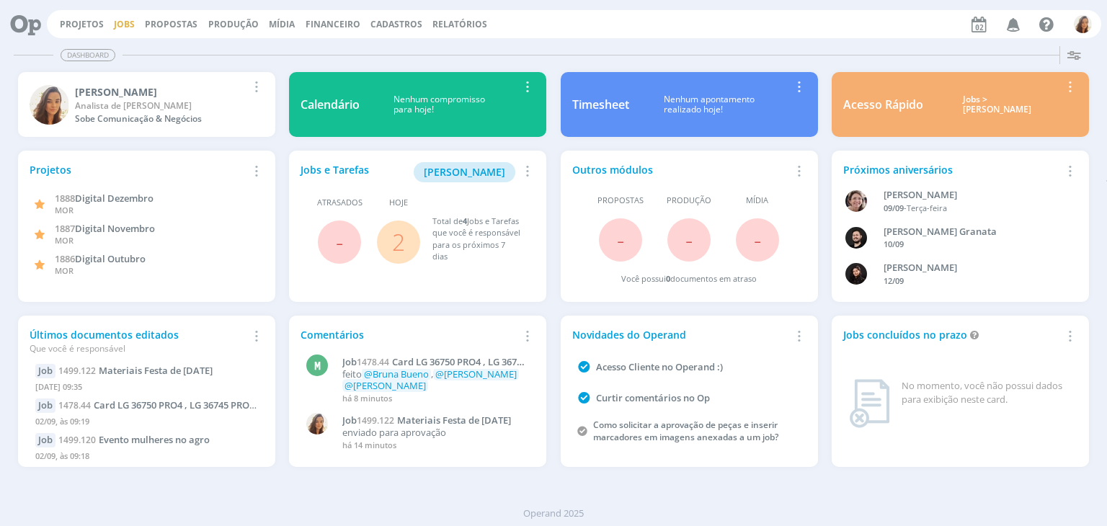
click at [118, 26] on link "Jobs" at bounding box center [124, 24] width 21 height 12
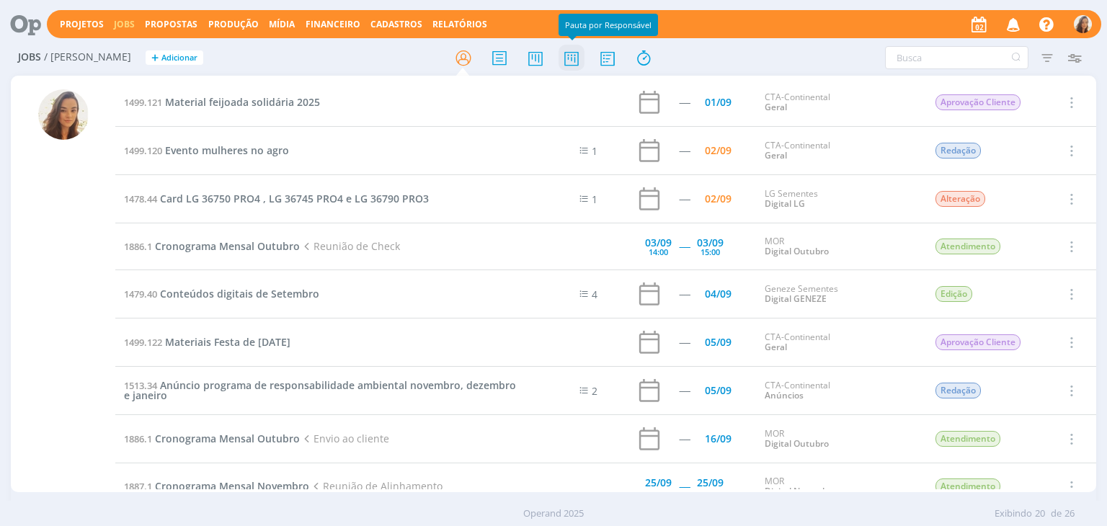
click at [560, 55] on icon at bounding box center [571, 58] width 26 height 28
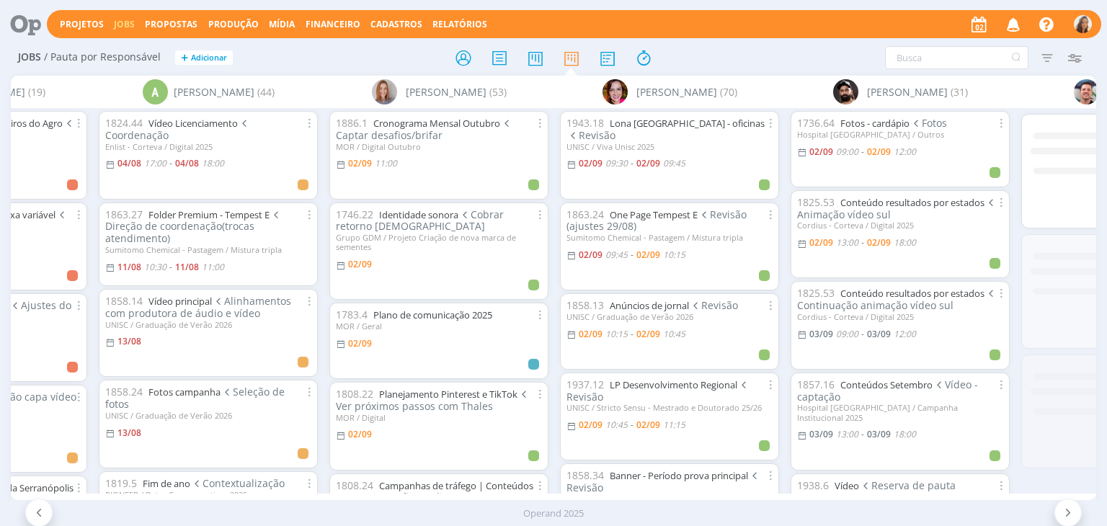
scroll to position [0, 363]
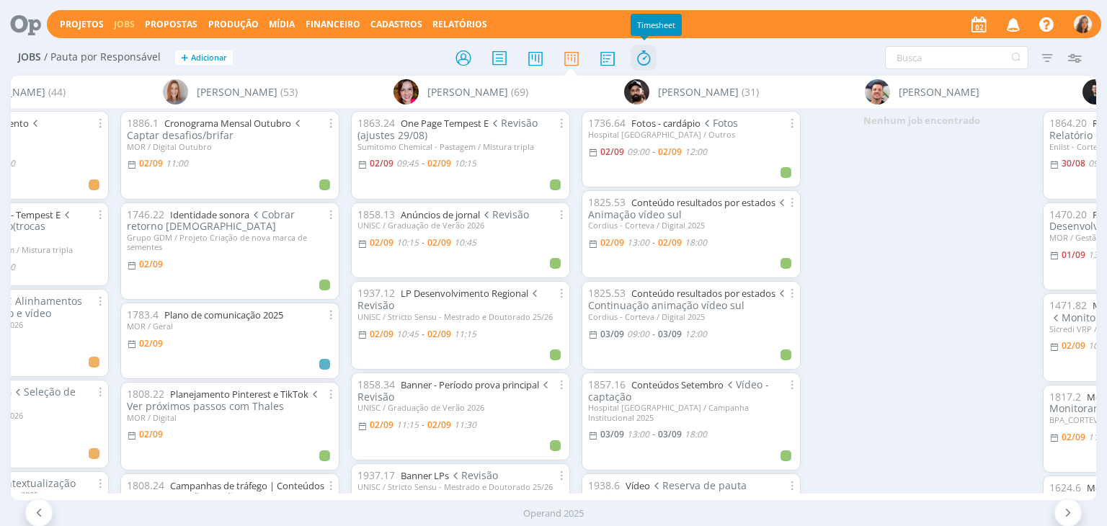
click at [650, 53] on icon at bounding box center [643, 58] width 26 height 28
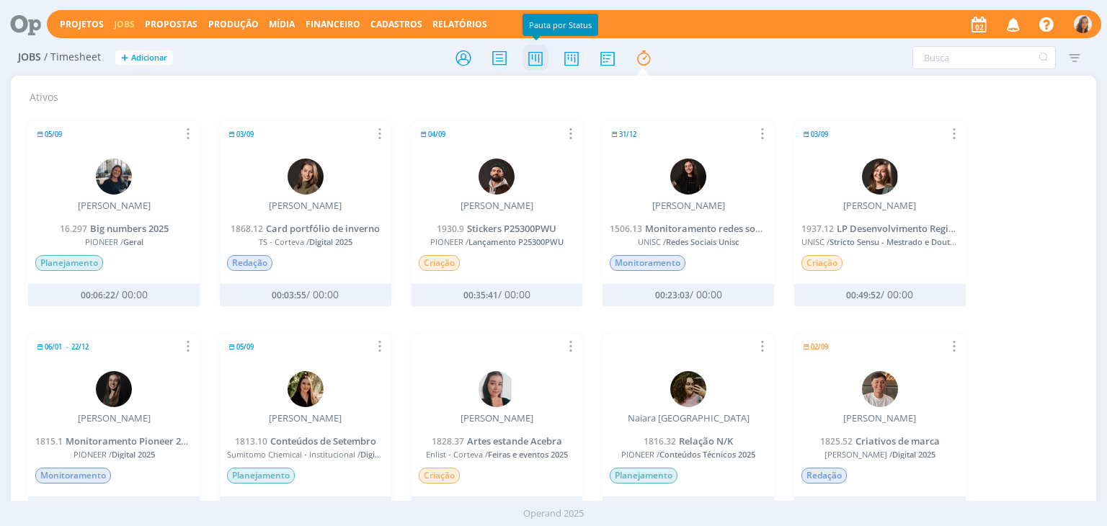
click at [545, 59] on icon at bounding box center [535, 58] width 26 height 28
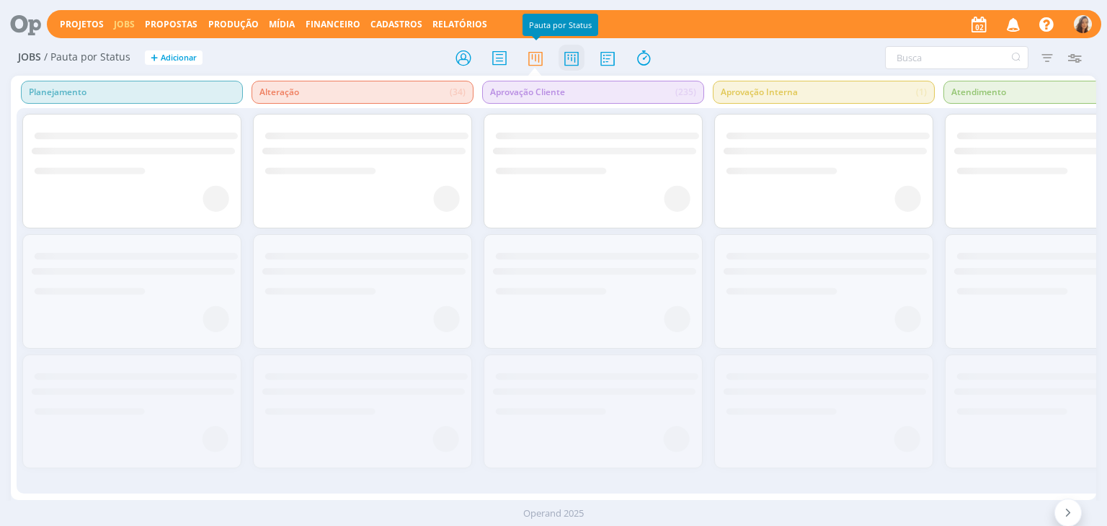
click at [582, 58] on icon at bounding box center [571, 58] width 26 height 28
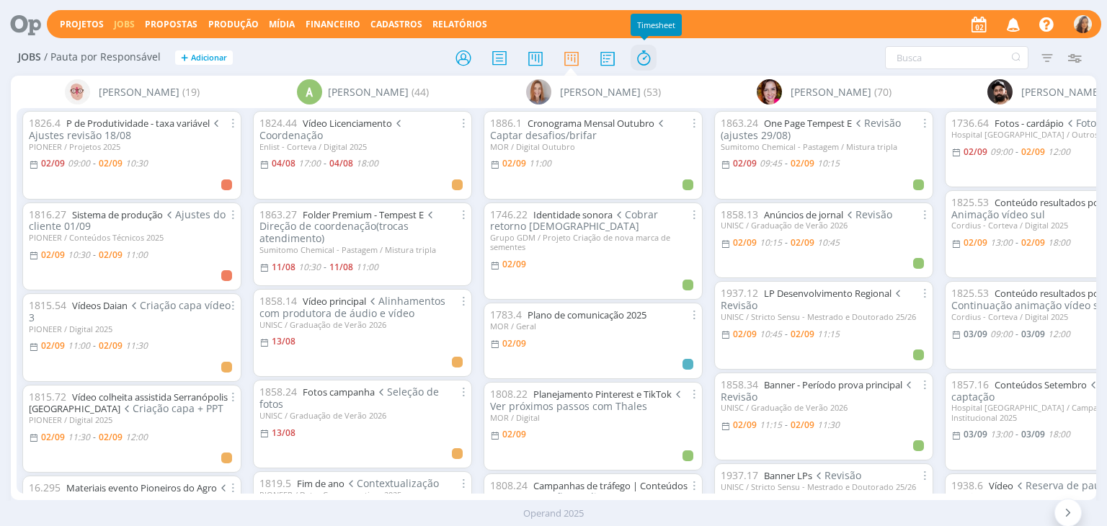
click at [653, 55] on icon at bounding box center [643, 58] width 26 height 28
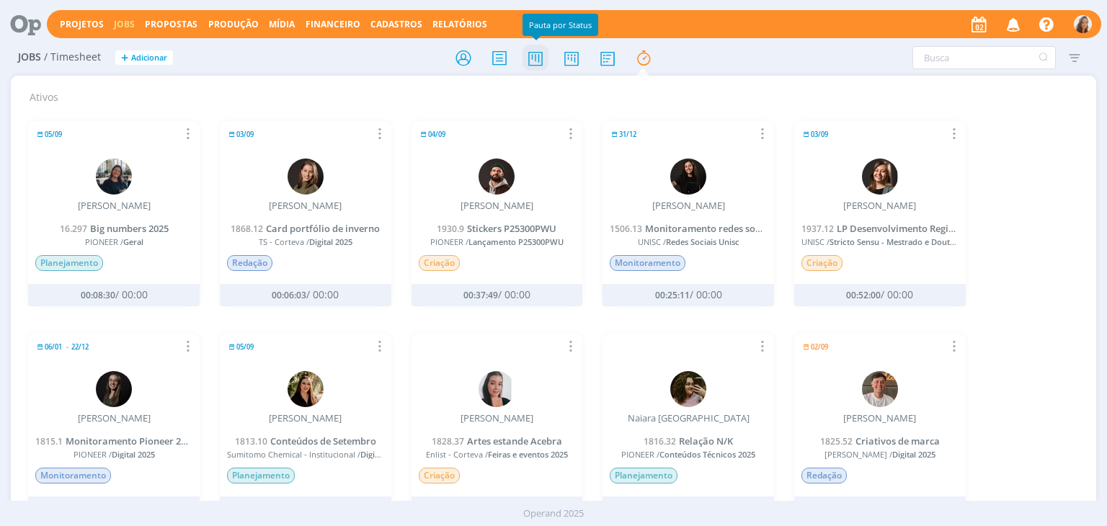
click at [545, 58] on icon at bounding box center [535, 58] width 26 height 28
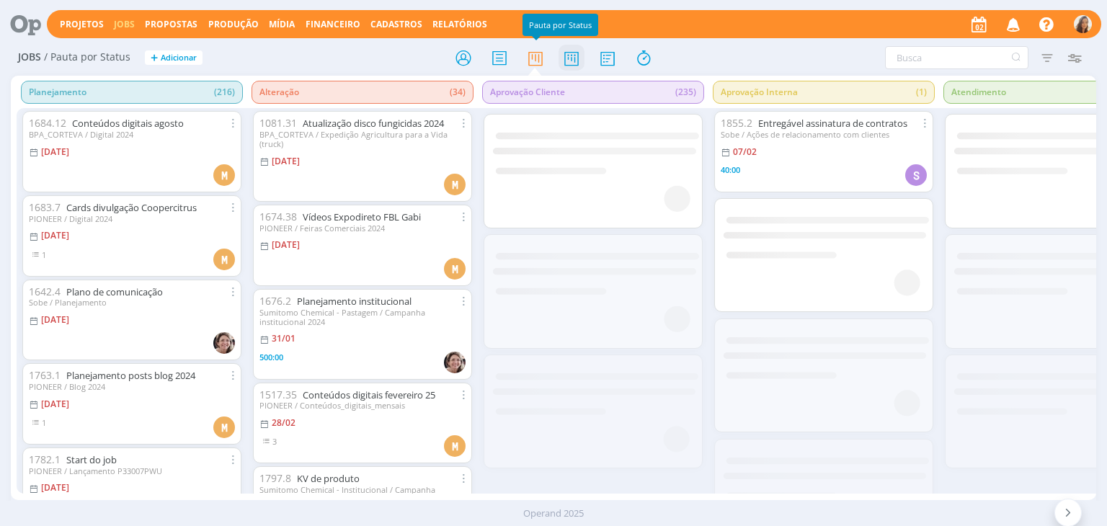
click at [574, 58] on icon at bounding box center [571, 58] width 26 height 28
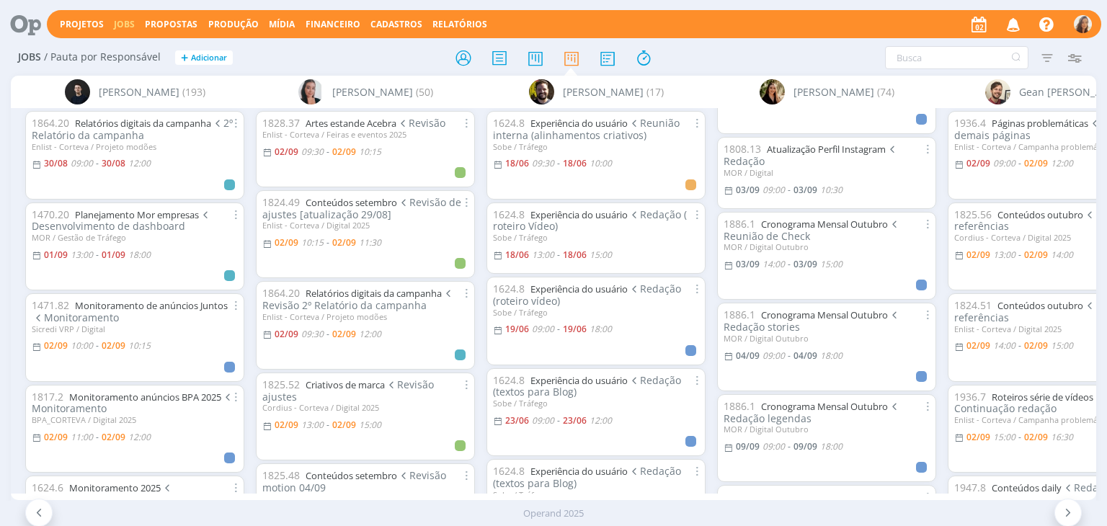
scroll to position [216, 0]
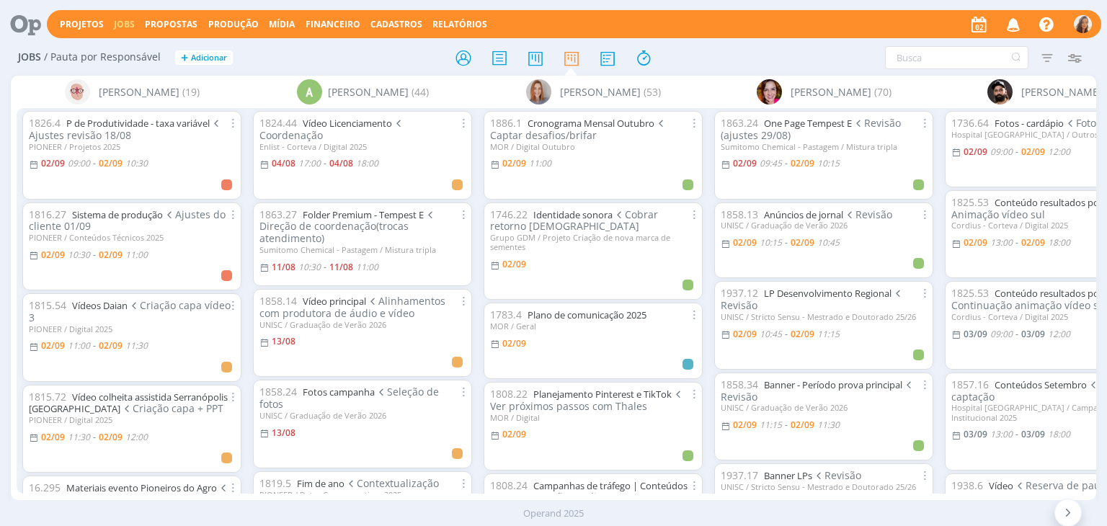
click at [1014, 26] on icon "button" at bounding box center [1013, 24] width 25 height 24
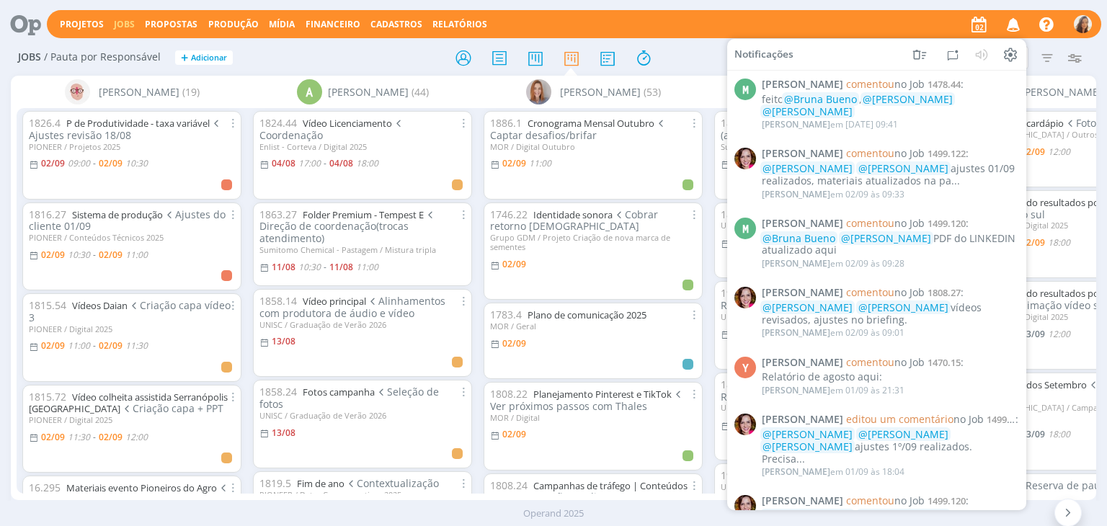
click at [1014, 26] on icon "button" at bounding box center [1013, 24] width 25 height 24
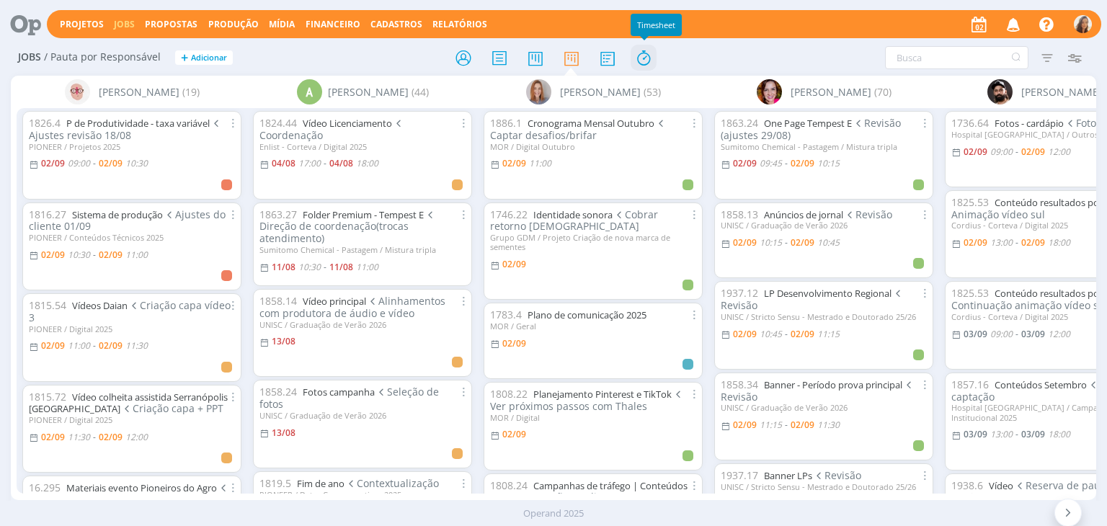
click at [651, 55] on icon at bounding box center [643, 58] width 26 height 28
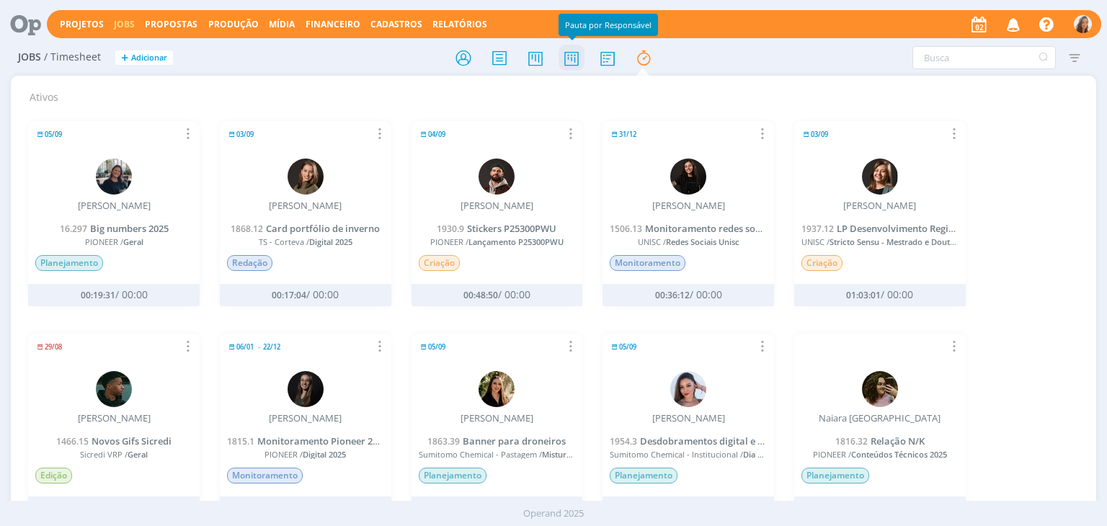
click at [572, 56] on icon at bounding box center [571, 58] width 26 height 28
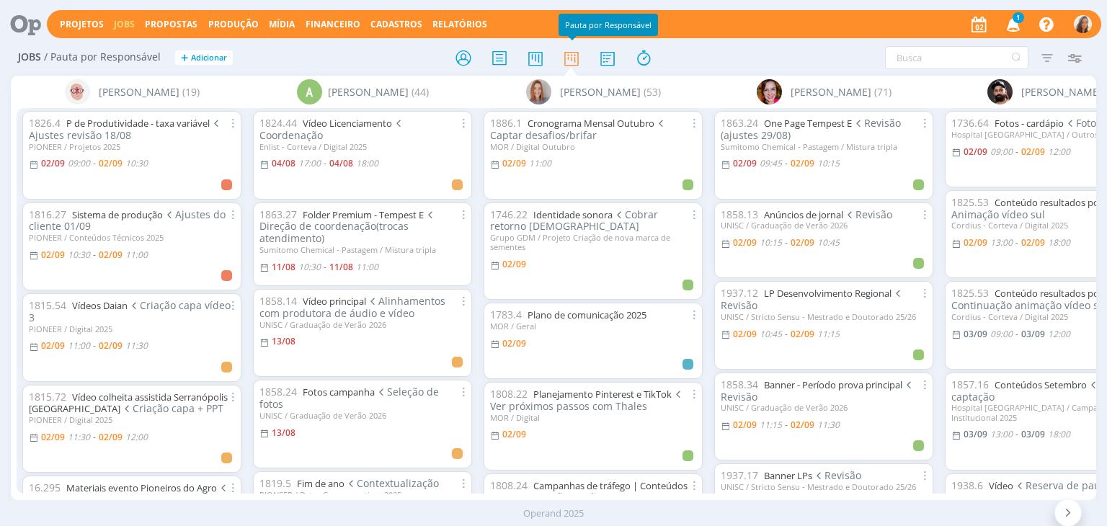
click at [1010, 17] on icon "button" at bounding box center [1013, 24] width 25 height 24
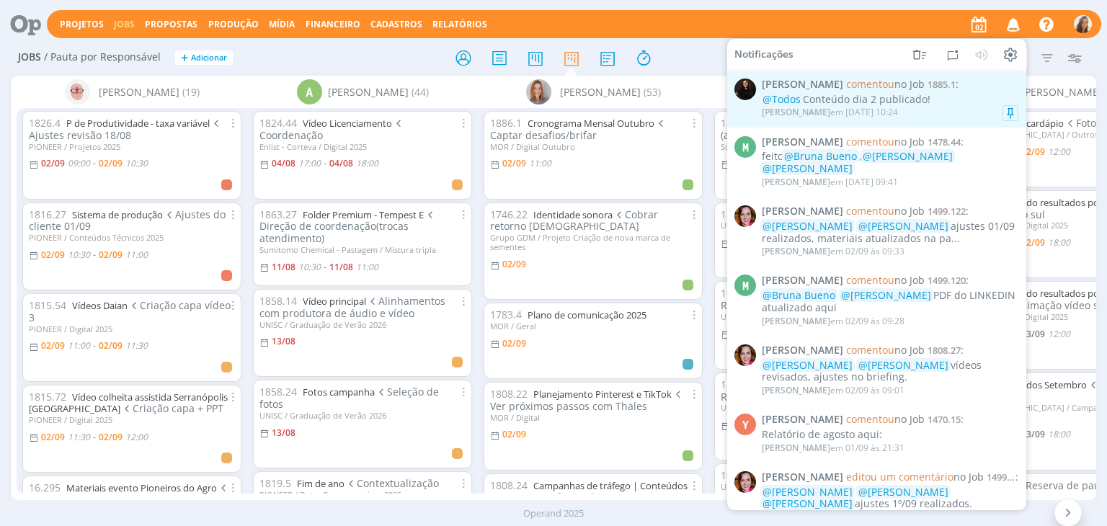
click at [948, 95] on div "@Todos Conteúdo dia 2 publicado!" at bounding box center [890, 100] width 256 height 12
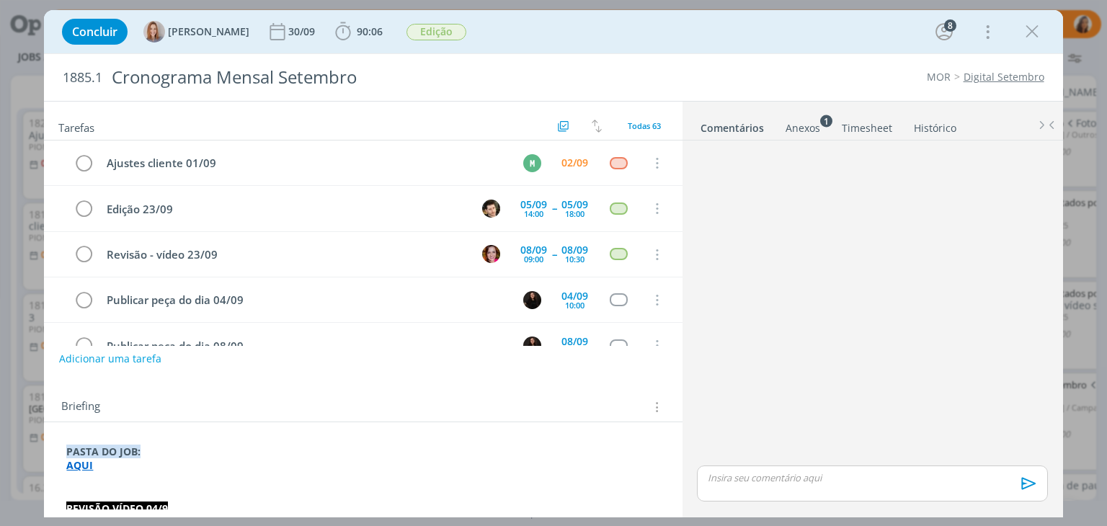
click at [1041, 35] on icon "dialog" at bounding box center [1032, 32] width 22 height 22
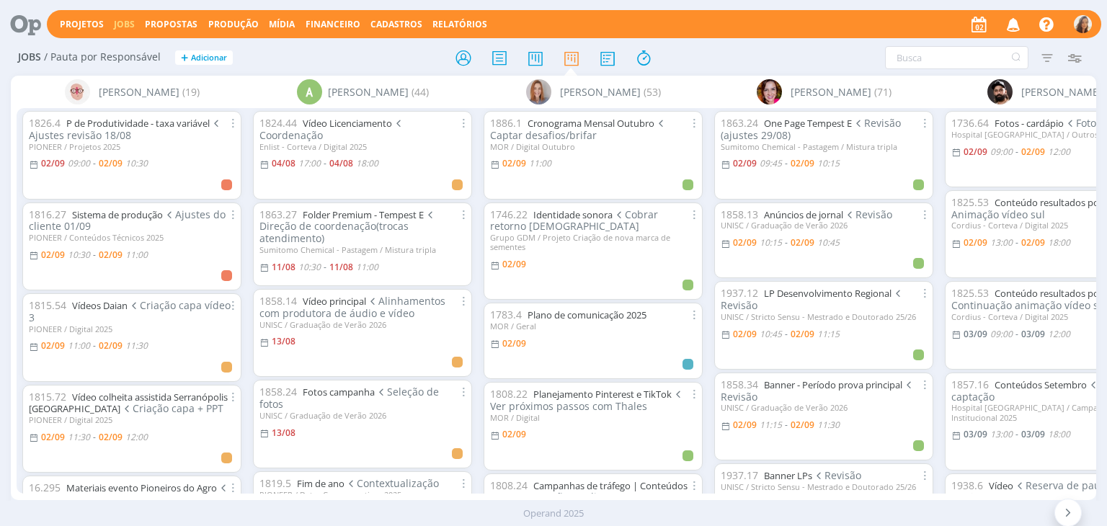
click at [1007, 25] on icon "button" at bounding box center [1013, 24] width 25 height 24
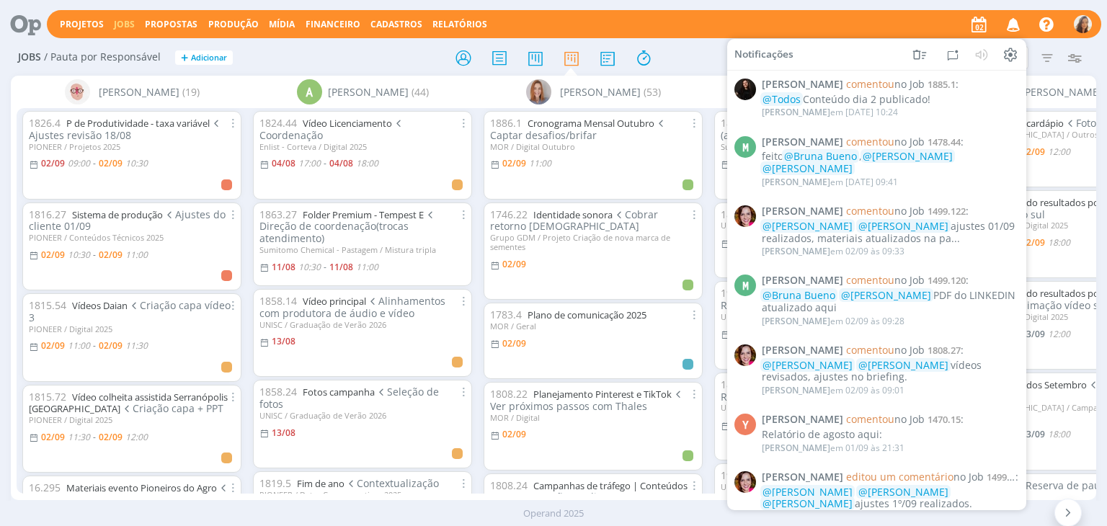
click at [1011, 21] on icon "button" at bounding box center [1013, 24] width 25 height 24
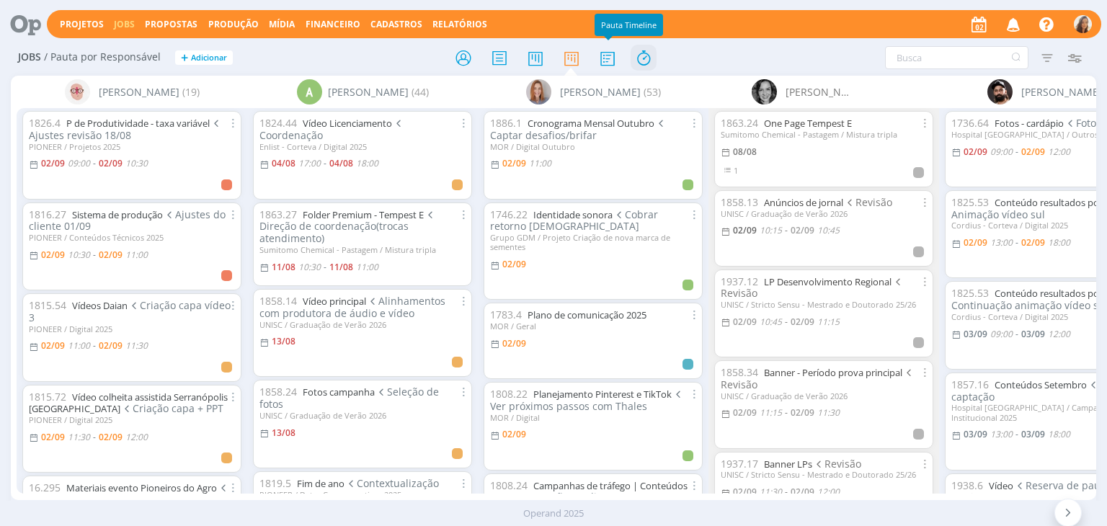
click at [651, 47] on icon at bounding box center [643, 58] width 26 height 28
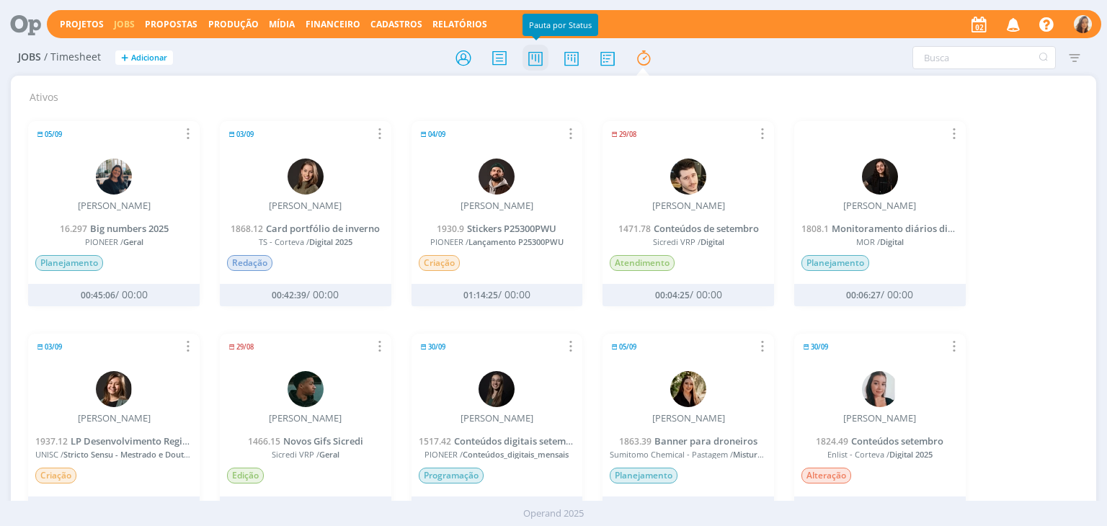
click at [538, 55] on icon at bounding box center [535, 58] width 26 height 28
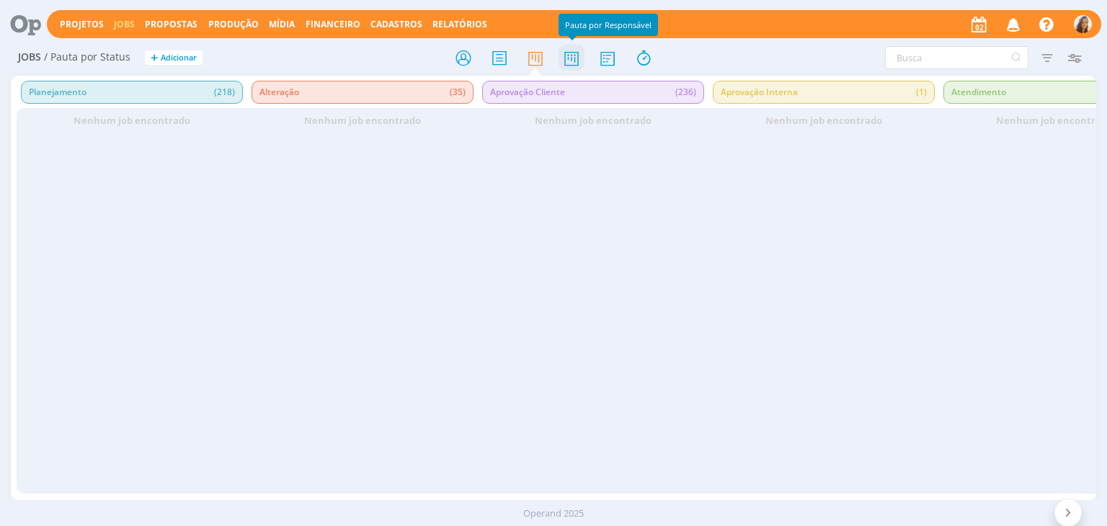
click at [559, 55] on icon at bounding box center [571, 58] width 26 height 28
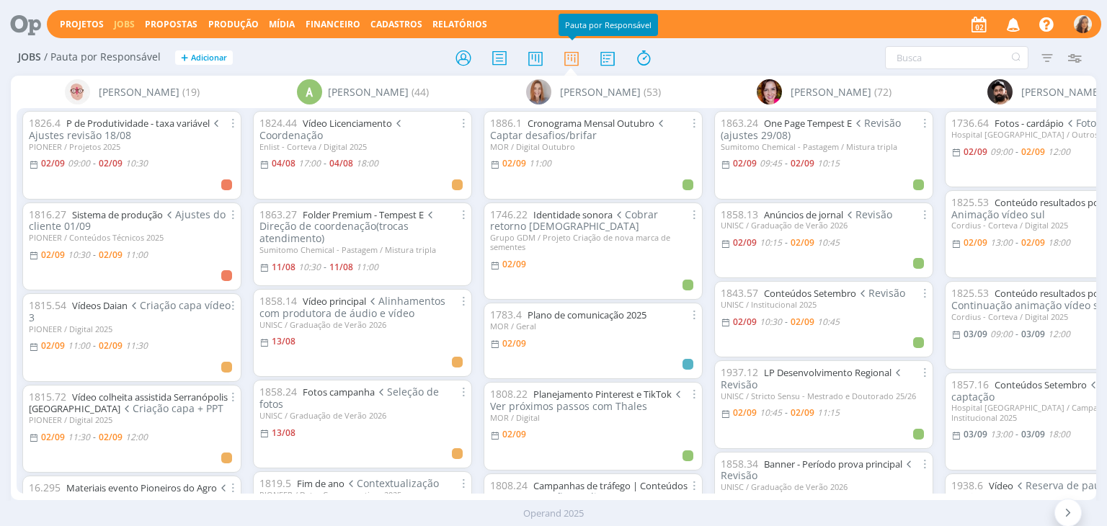
click at [1009, 22] on icon "button" at bounding box center [1013, 24] width 25 height 24
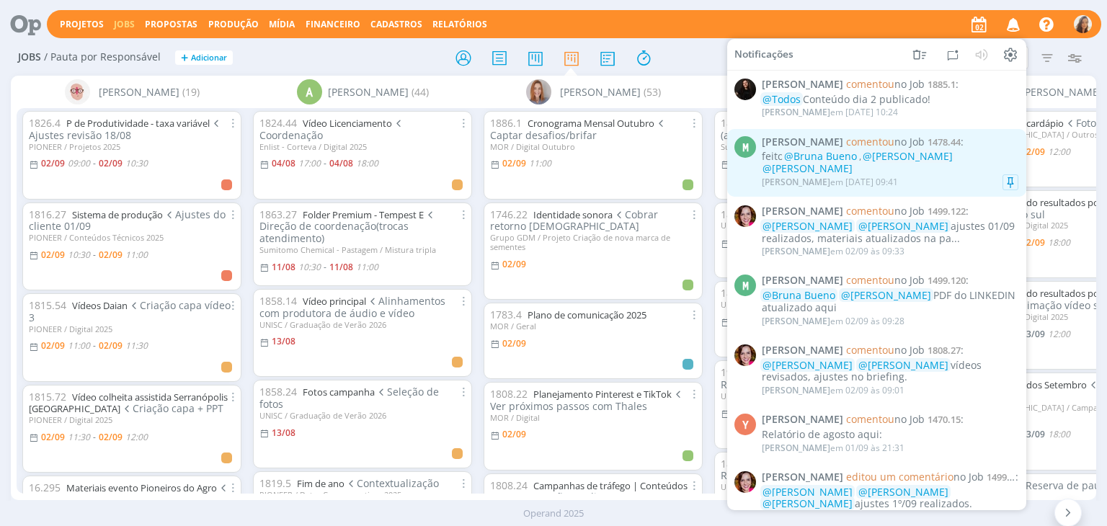
click at [919, 170] on div "feito @[PERSON_NAME] , @[PERSON_NAME] @[PERSON_NAME]" at bounding box center [890, 163] width 256 height 24
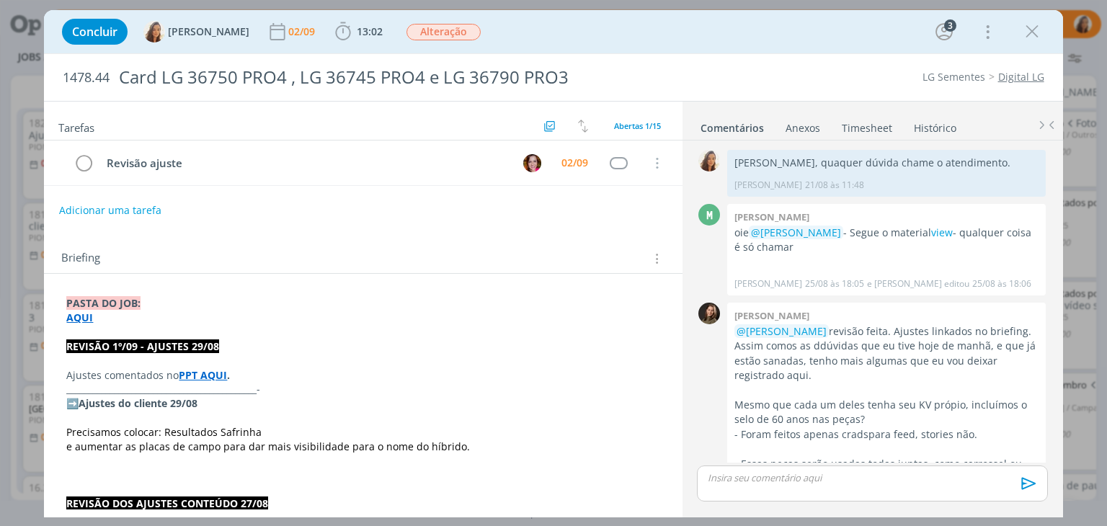
scroll to position [1039, 0]
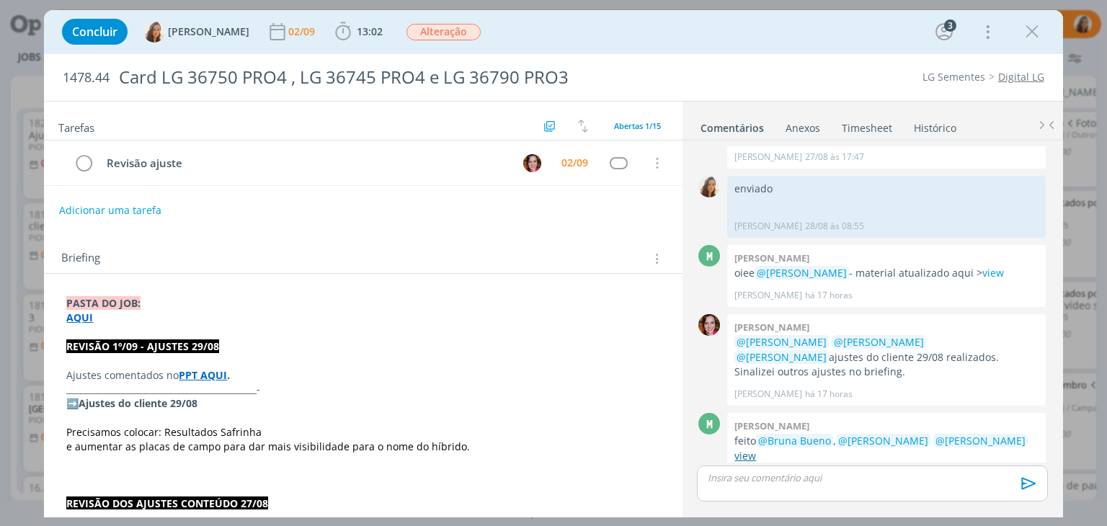
click at [751, 449] on link "view" at bounding box center [745, 456] width 22 height 14
click at [1024, 22] on icon "dialog" at bounding box center [1032, 32] width 22 height 22
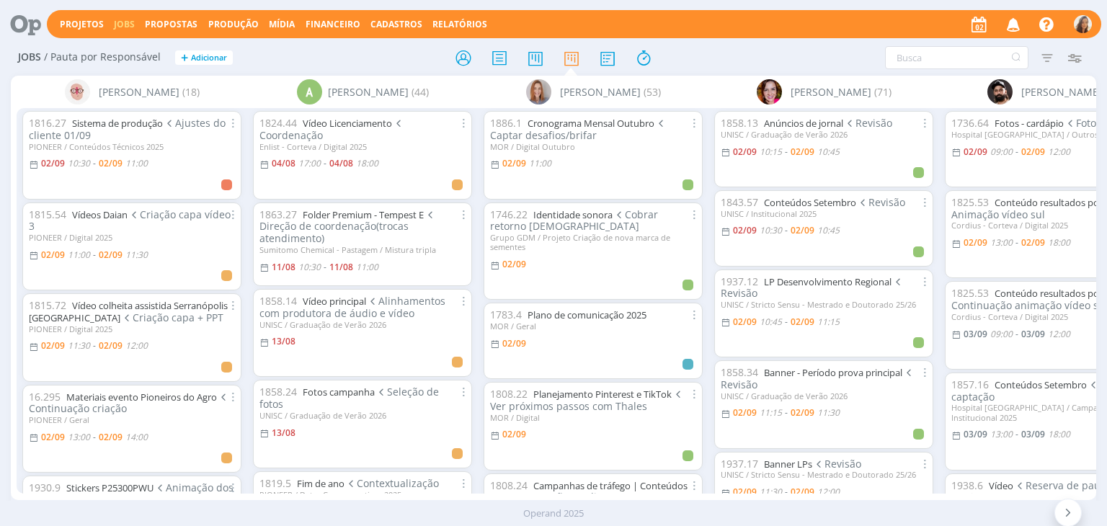
click at [25, 26] on icon at bounding box center [21, 24] width 30 height 28
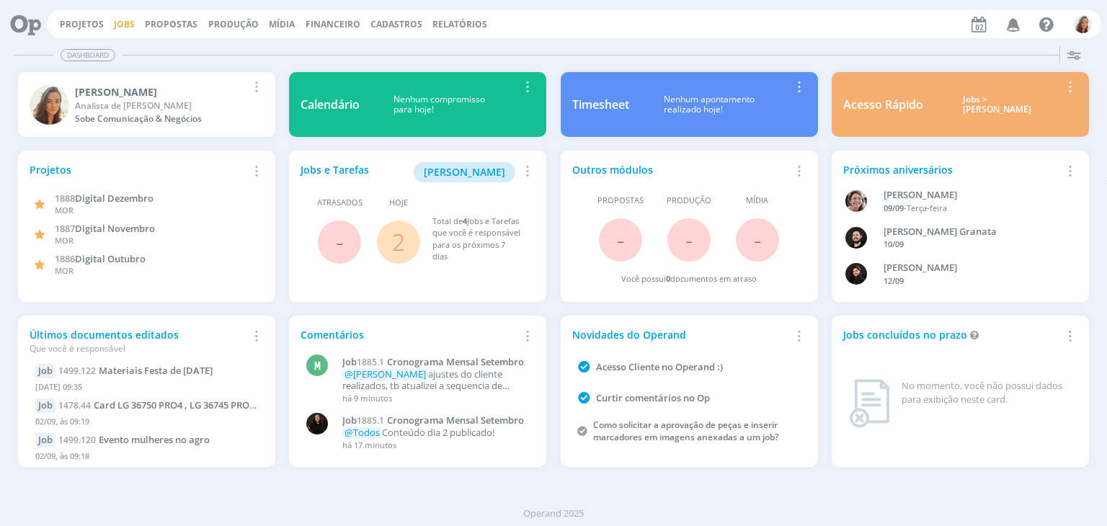
click at [125, 27] on link "Jobs" at bounding box center [124, 24] width 21 height 12
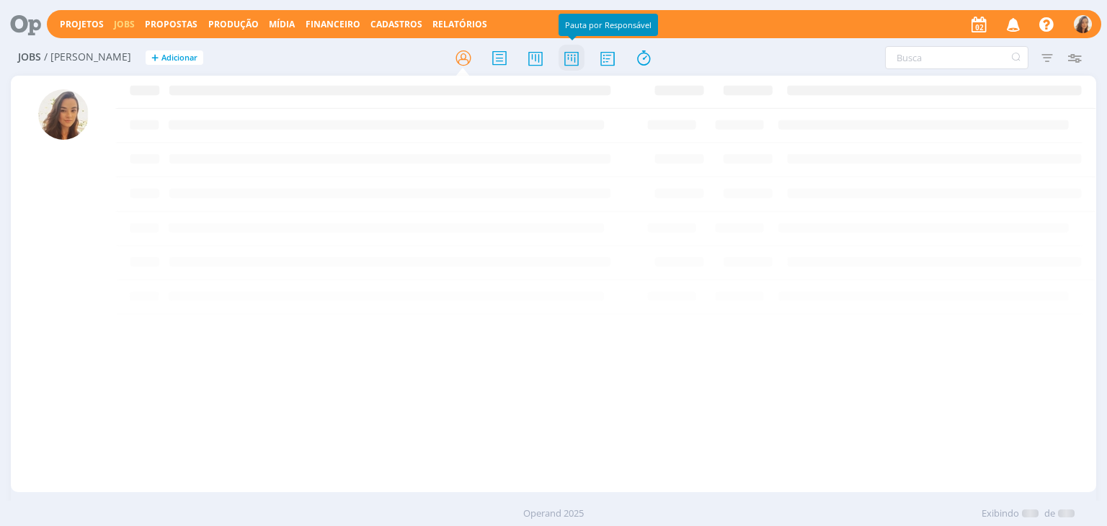
click at [567, 57] on icon at bounding box center [571, 58] width 26 height 28
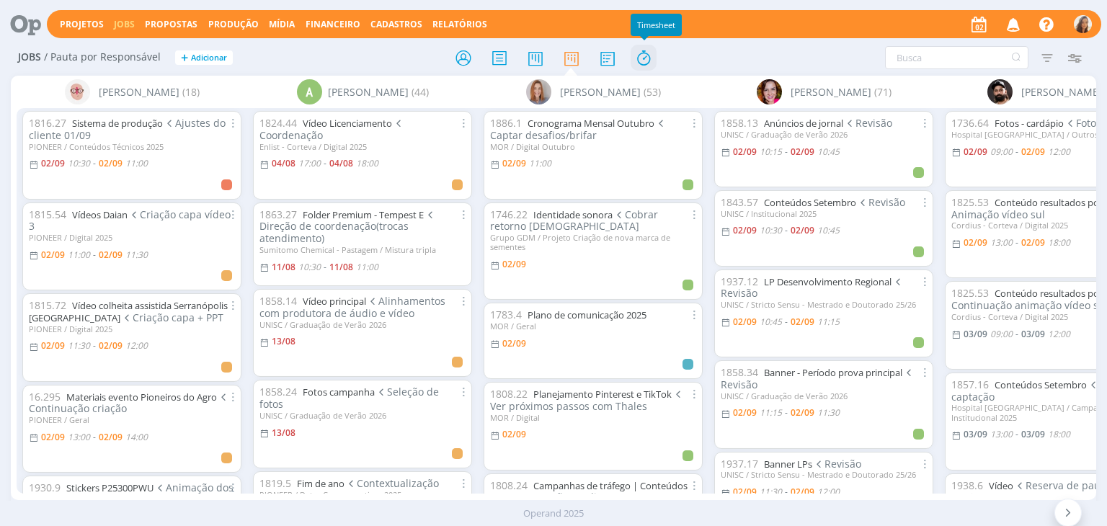
click at [653, 61] on icon at bounding box center [643, 58] width 26 height 28
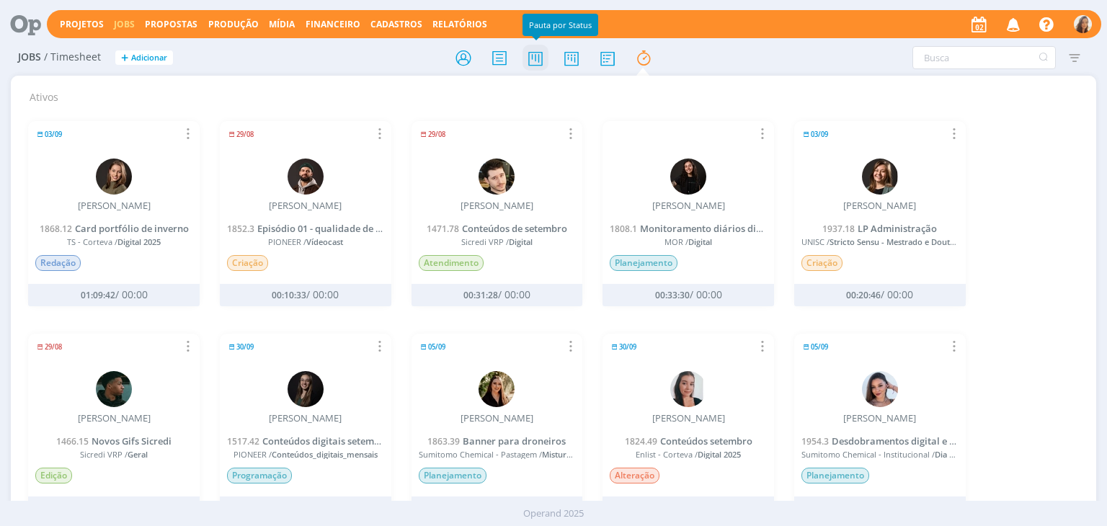
click at [542, 53] on icon at bounding box center [535, 58] width 26 height 28
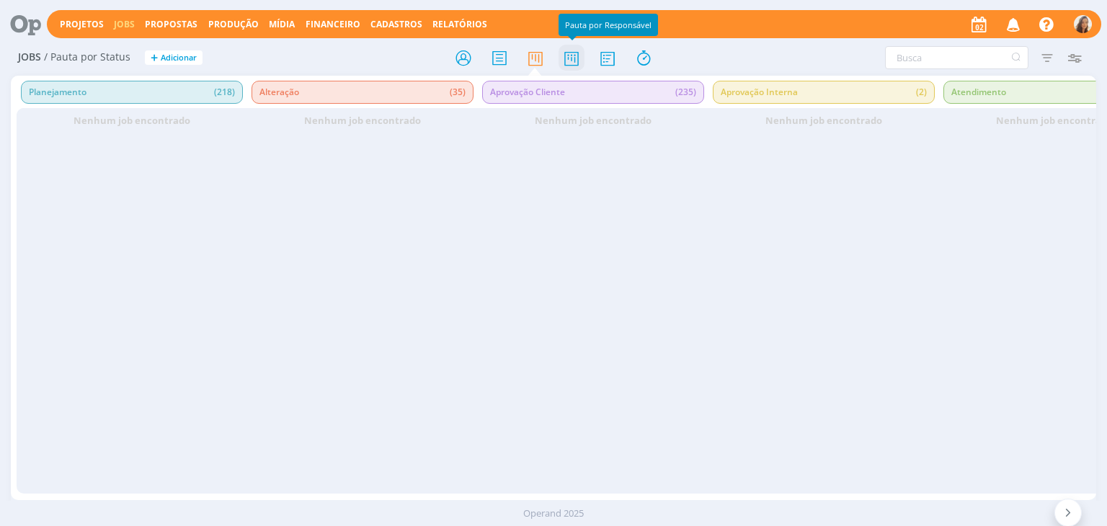
click at [568, 53] on icon at bounding box center [571, 58] width 26 height 28
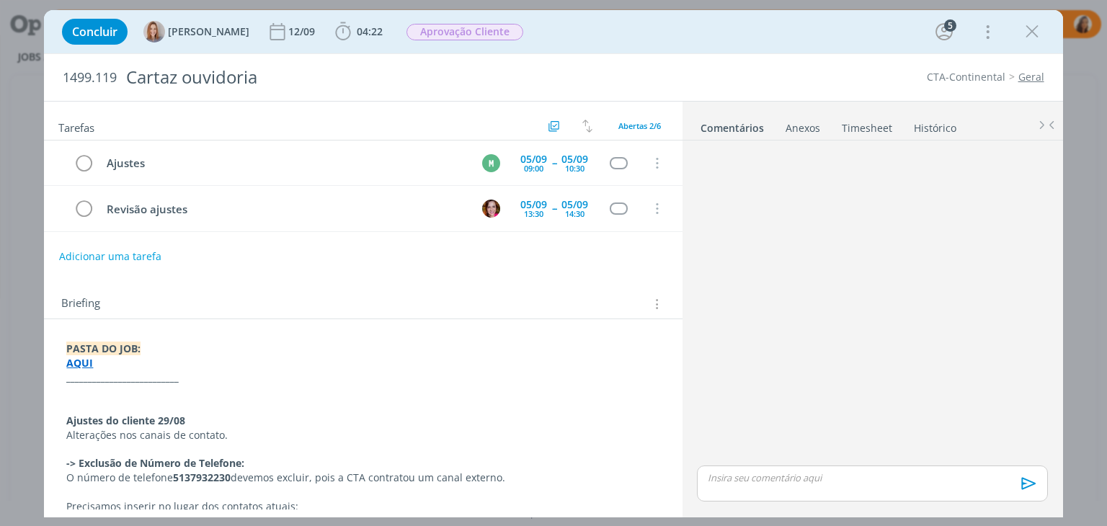
scroll to position [58, 0]
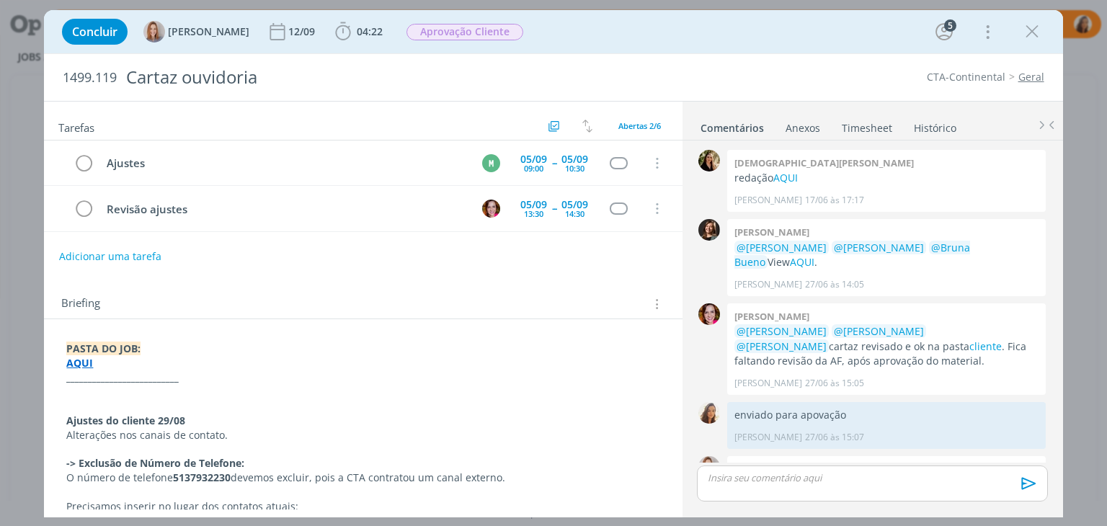
scroll to position [58, 0]
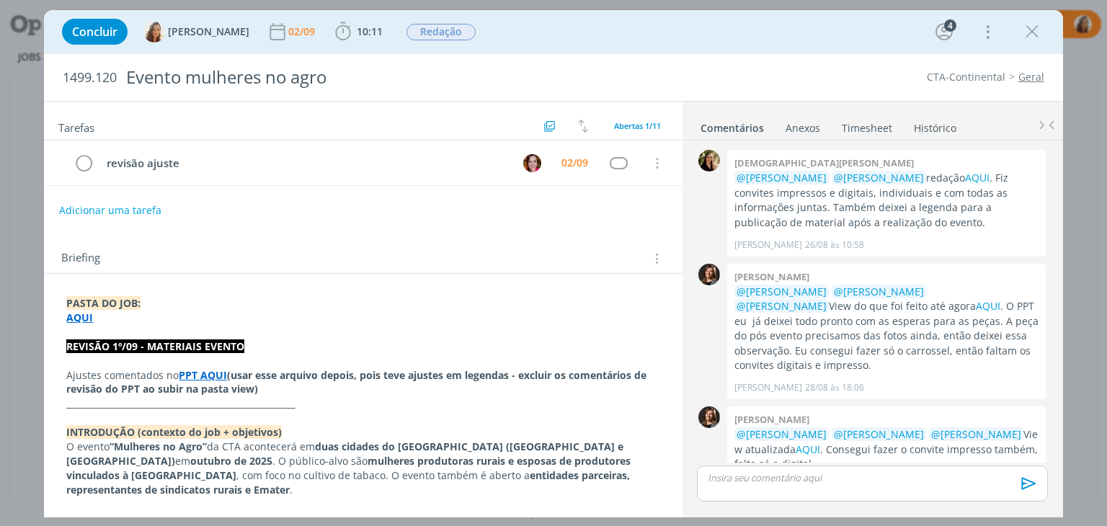
scroll to position [444, 0]
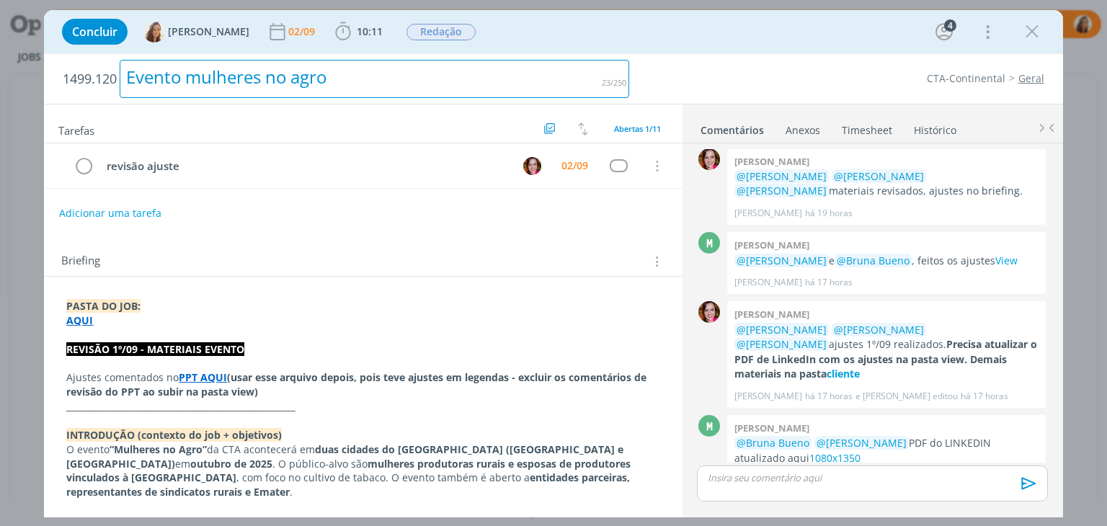
click at [293, 73] on div "Evento mulheres no agro" at bounding box center [374, 79] width 509 height 38
copy div "Evento mulheres no agro"
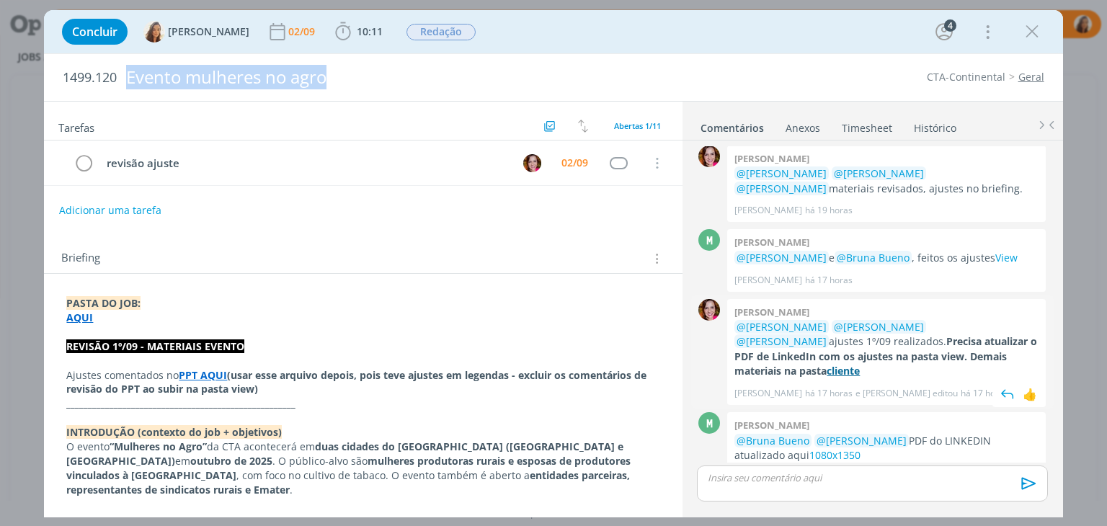
click at [859, 364] on strong "cliente" at bounding box center [842, 371] width 33 height 14
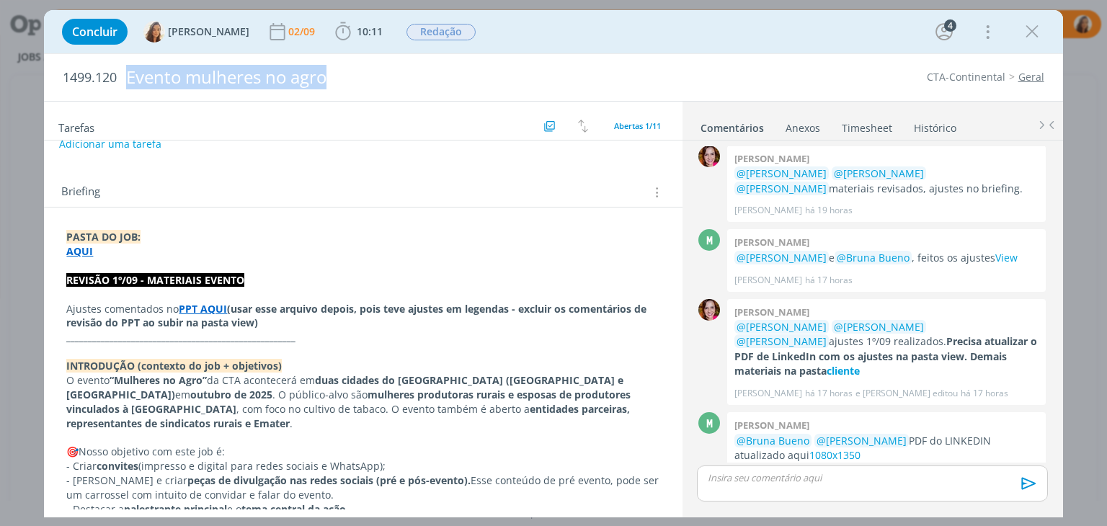
scroll to position [19, 0]
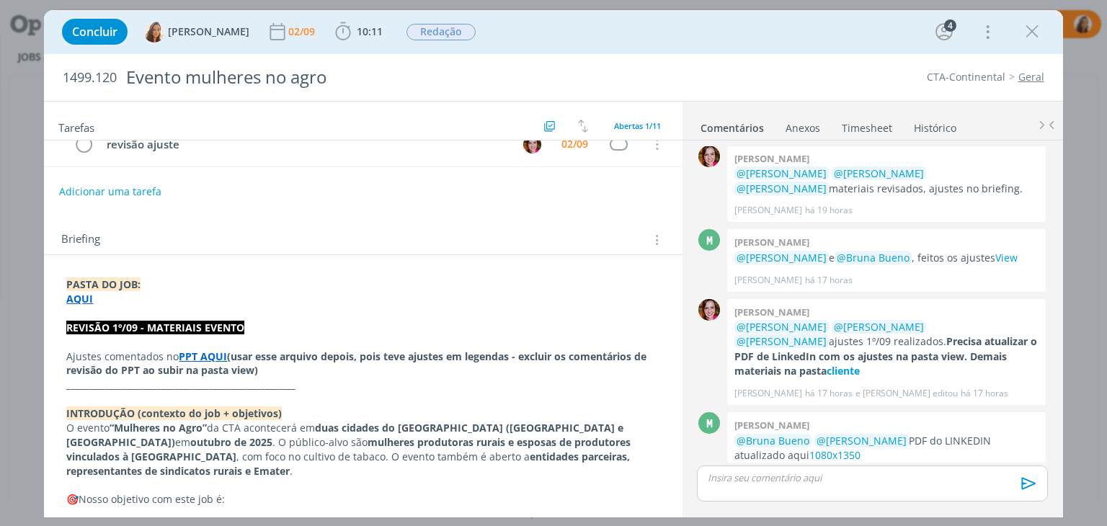
click at [400, 235] on div "Briefing Briefings Predefinidos Versões do Briefing Ver Briefing do Projeto" at bounding box center [364, 240] width 607 height 19
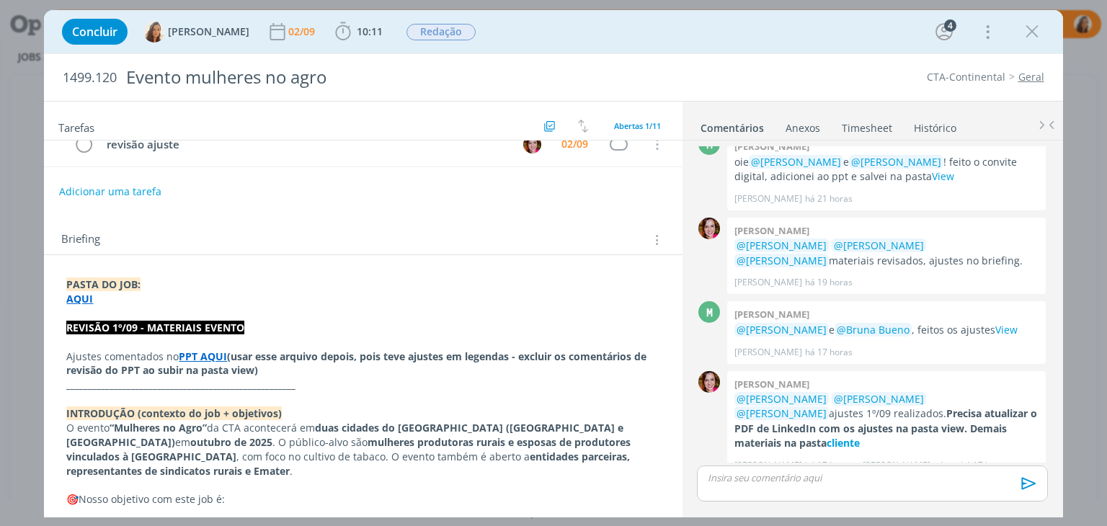
scroll to position [372, 0]
click at [1024, 30] on icon "dialog" at bounding box center [1032, 32] width 22 height 22
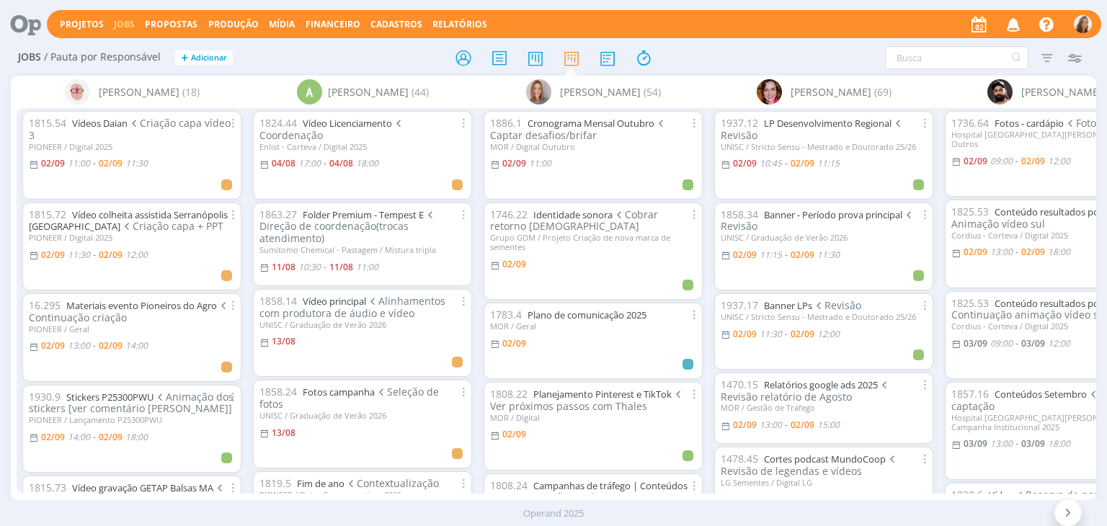
click at [703, 61] on div at bounding box center [553, 58] width 362 height 26
click at [666, 51] on div at bounding box center [553, 58] width 362 height 26
click at [740, 60] on div "Filtrar Filtrar [GEOGRAPHIC_DATA] Tipo Jobs e Tarefas Data Personalizado a Situ…" at bounding box center [915, 57] width 362 height 23
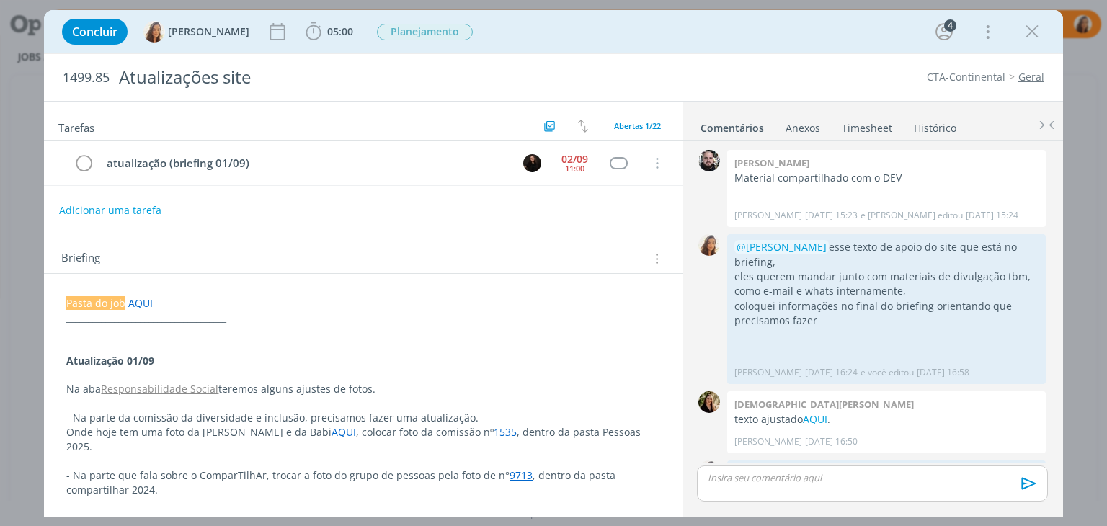
scroll to position [537, 0]
